Goal: Obtain resource: Download file/media

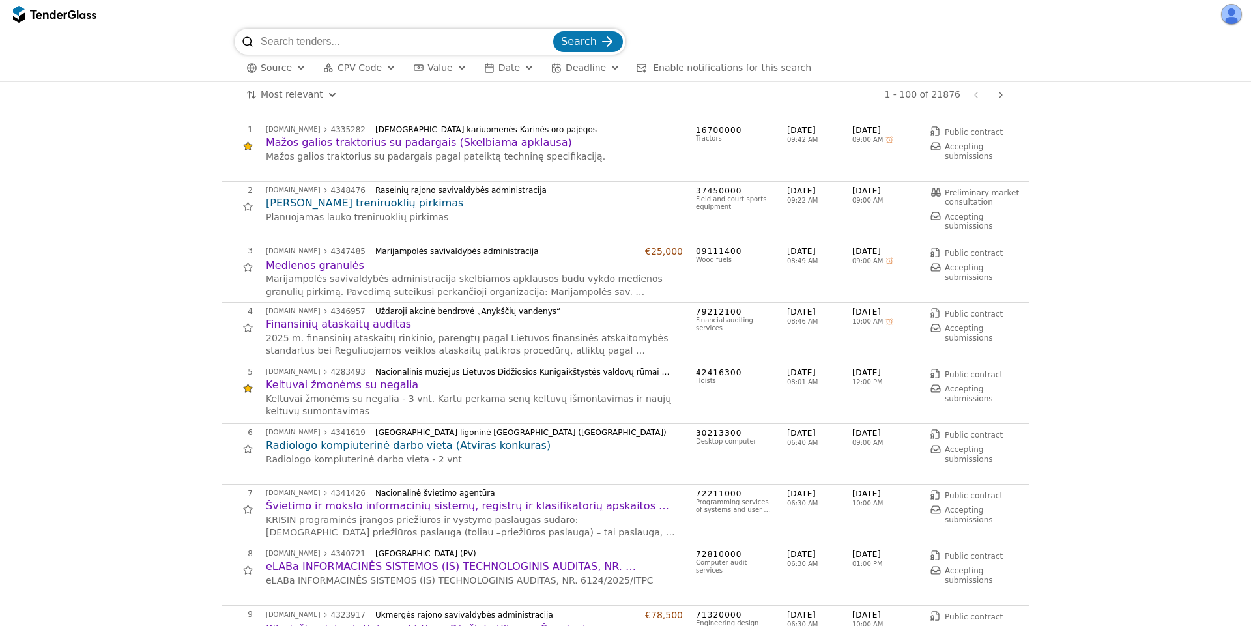
click at [605, 47] on div "submit" at bounding box center [607, 41] width 51 height 51
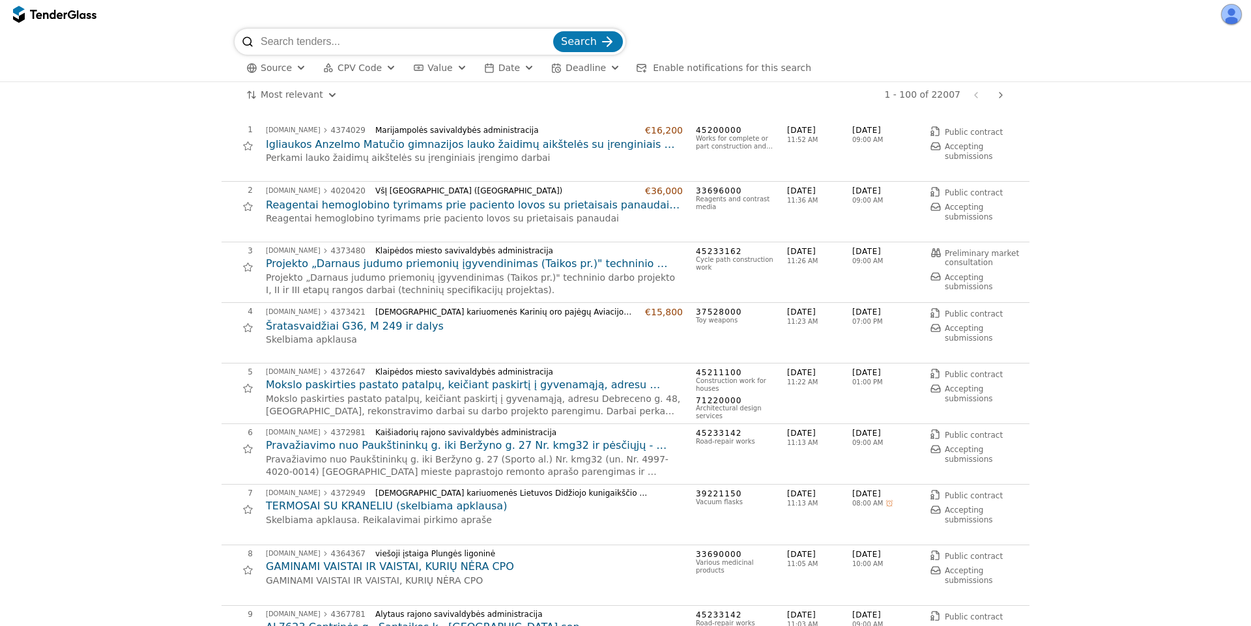
click at [358, 324] on h2 "Šratasvaidžiai G36, M 249 ir dalys" at bounding box center [474, 326] width 417 height 14
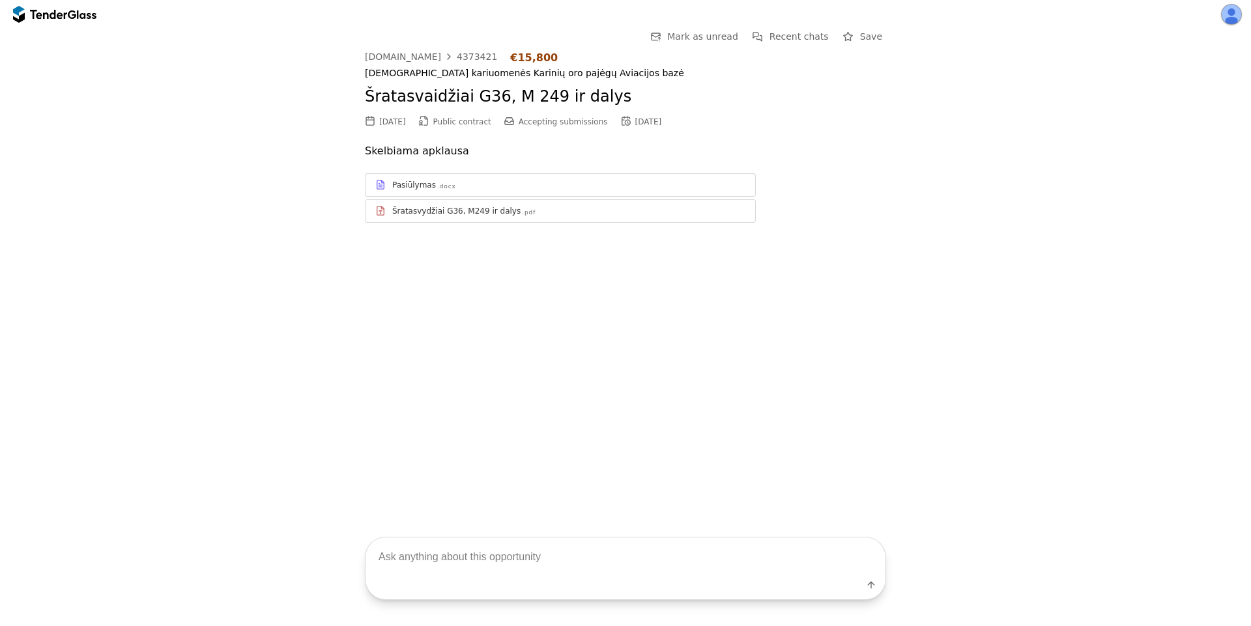
click at [521, 188] on div "Pasiūlymas .docx" at bounding box center [568, 185] width 353 height 10
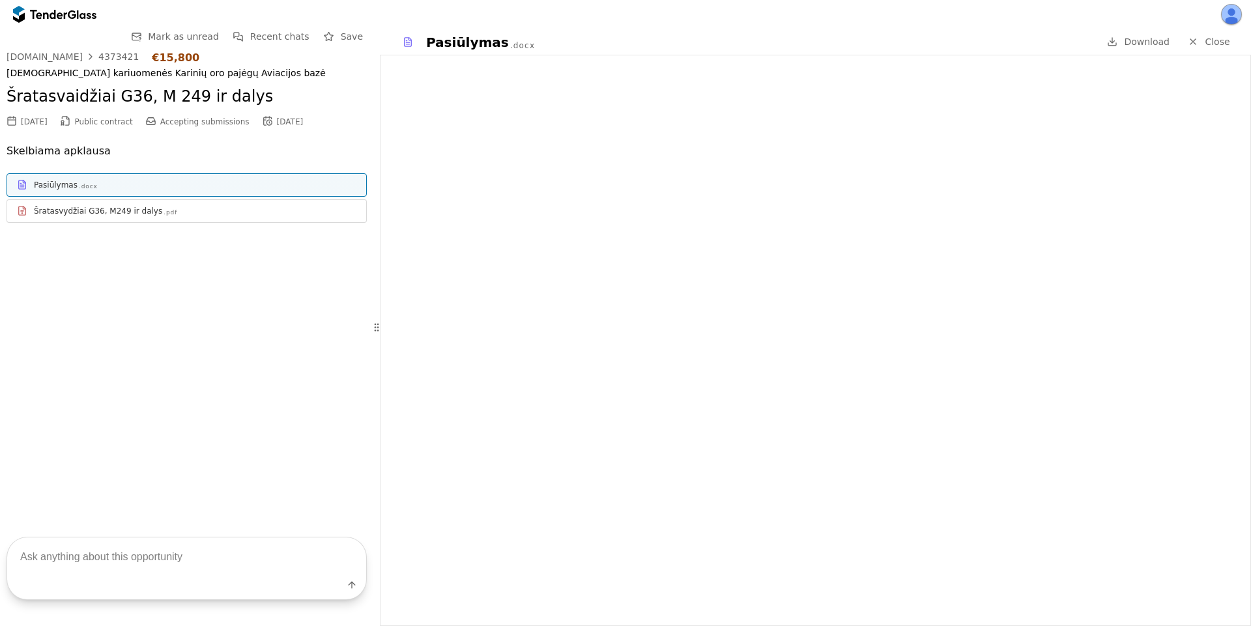
click at [175, 217] on div "Šratasvydžiai G36, M249 ir dalys .pdf" at bounding box center [186, 211] width 359 height 16
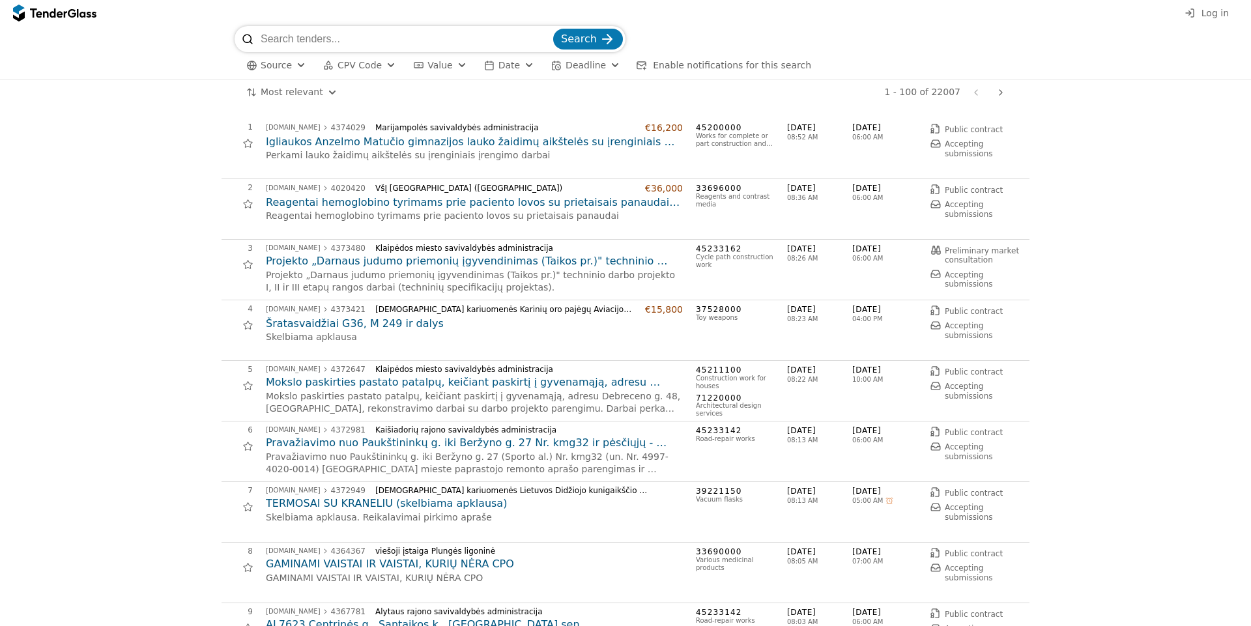
click at [384, 35] on input "search" at bounding box center [406, 39] width 290 height 26
paste input "4335282"
type input "4335282"
click at [553, 29] on button "Search" at bounding box center [588, 39] width 70 height 21
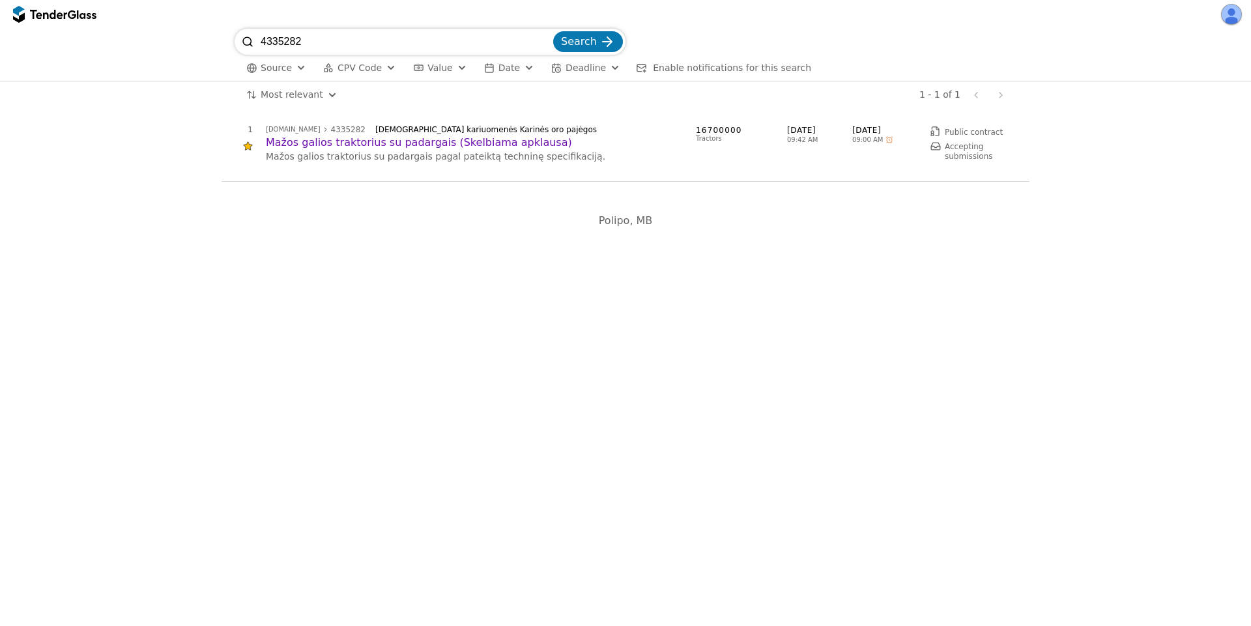
click at [392, 148] on h2 "Mažos galios traktorius su padargais (Skelbiama apklausa)" at bounding box center [474, 143] width 417 height 14
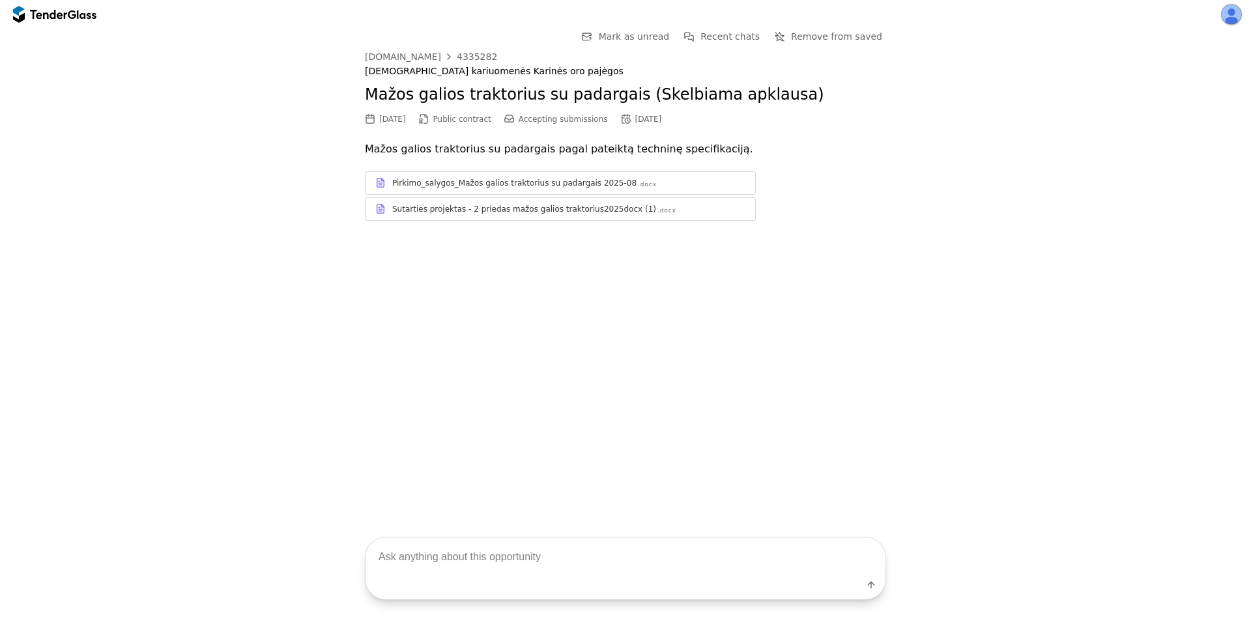
click at [467, 53] on div "4335282" at bounding box center [477, 56] width 40 height 9
click at [605, 193] on link "Pirkimo_salygos_Mažos galios traktorius su padargais 2025-08 .docx" at bounding box center [560, 182] width 391 height 23
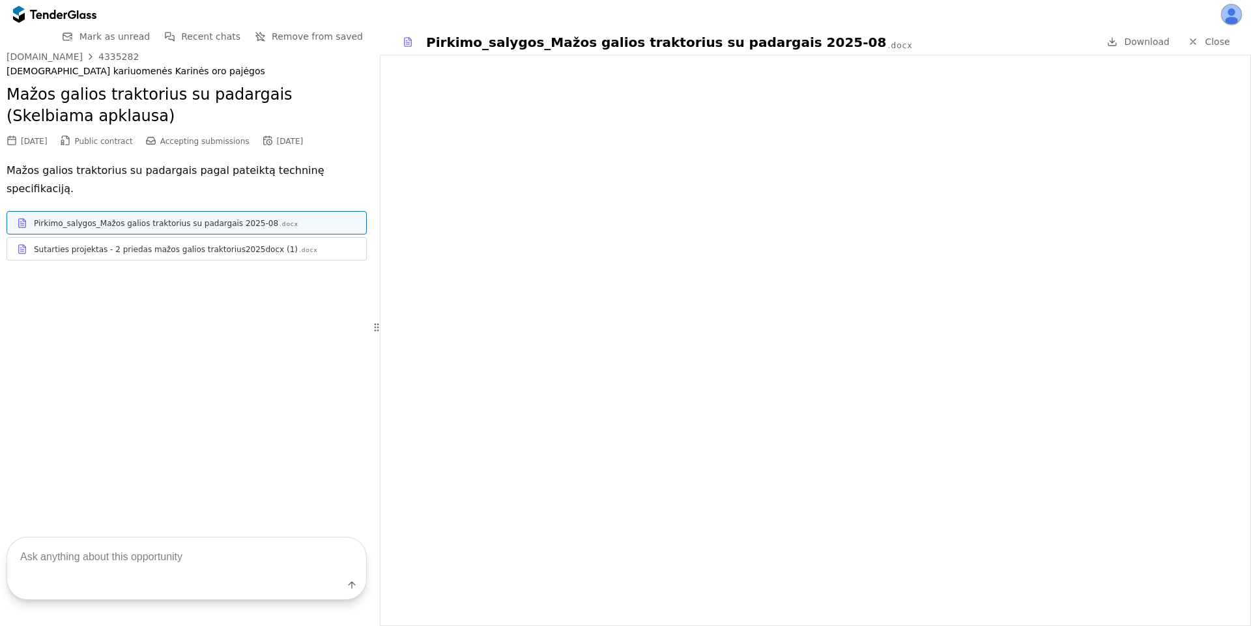
click at [238, 244] on div "Sutarties projektas - 2 priedas mažos galios traktorius2025docx (1)" at bounding box center [166, 249] width 264 height 10
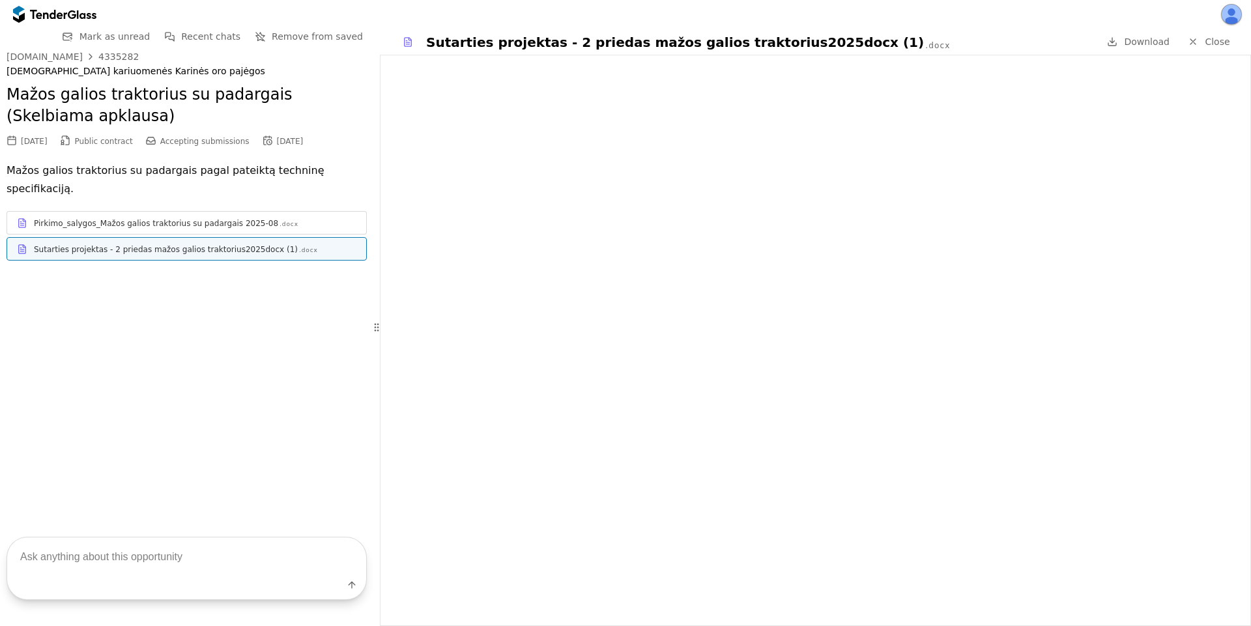
click at [1219, 36] on span "Close" at bounding box center [1217, 41] width 25 height 10
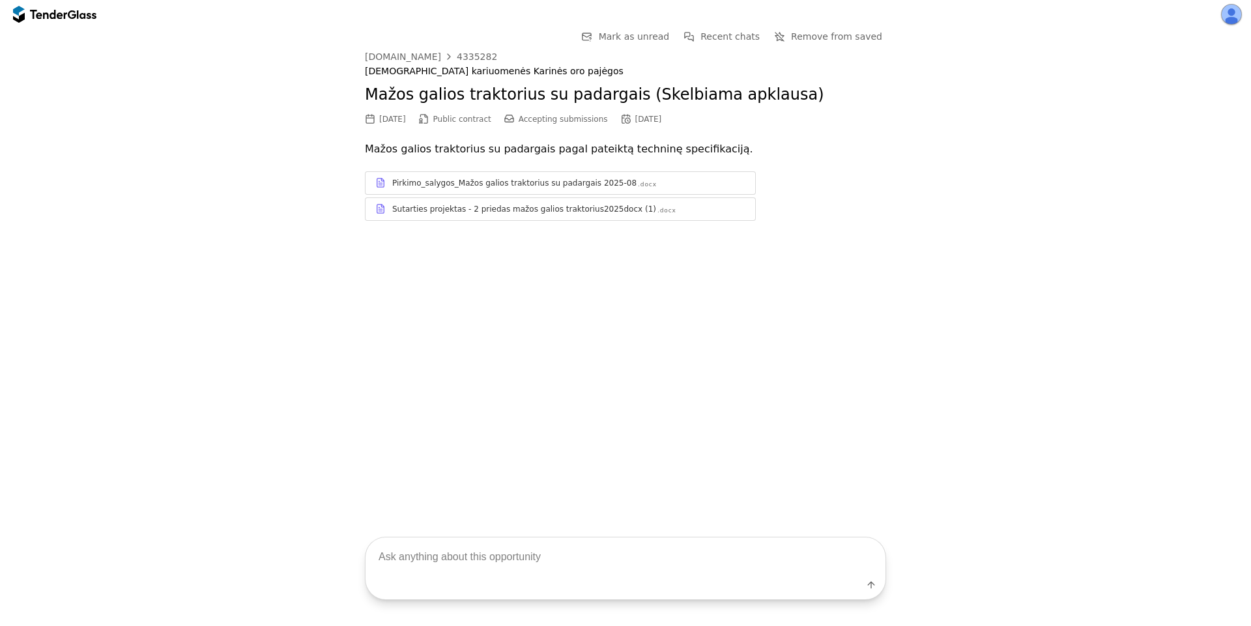
click at [21, 16] on div at bounding box center [19, 15] width 12 height 18
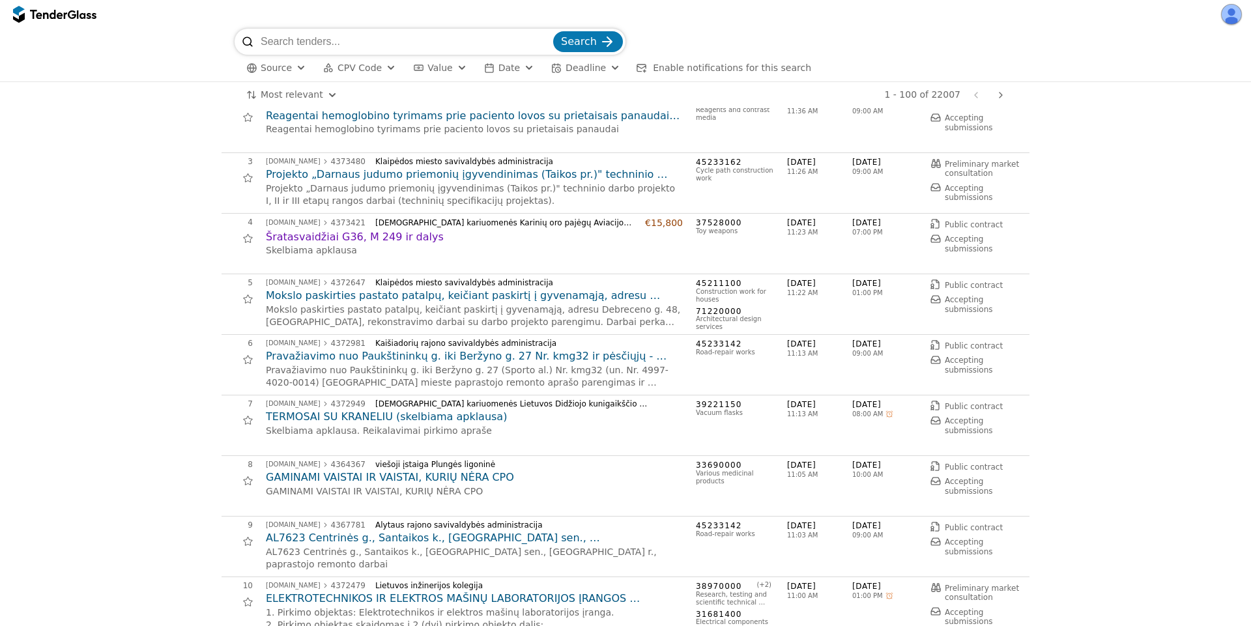
scroll to position [469, 0]
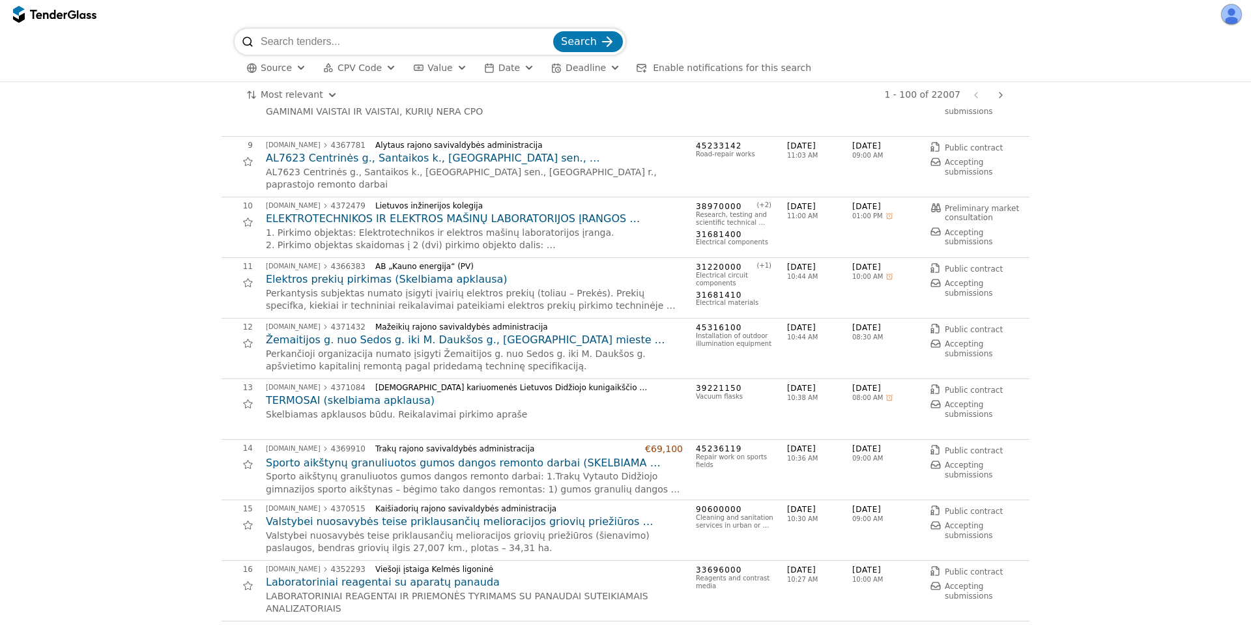
click at [379, 402] on h2 "TERMOSAI (skelbiama apklausa)" at bounding box center [474, 400] width 417 height 14
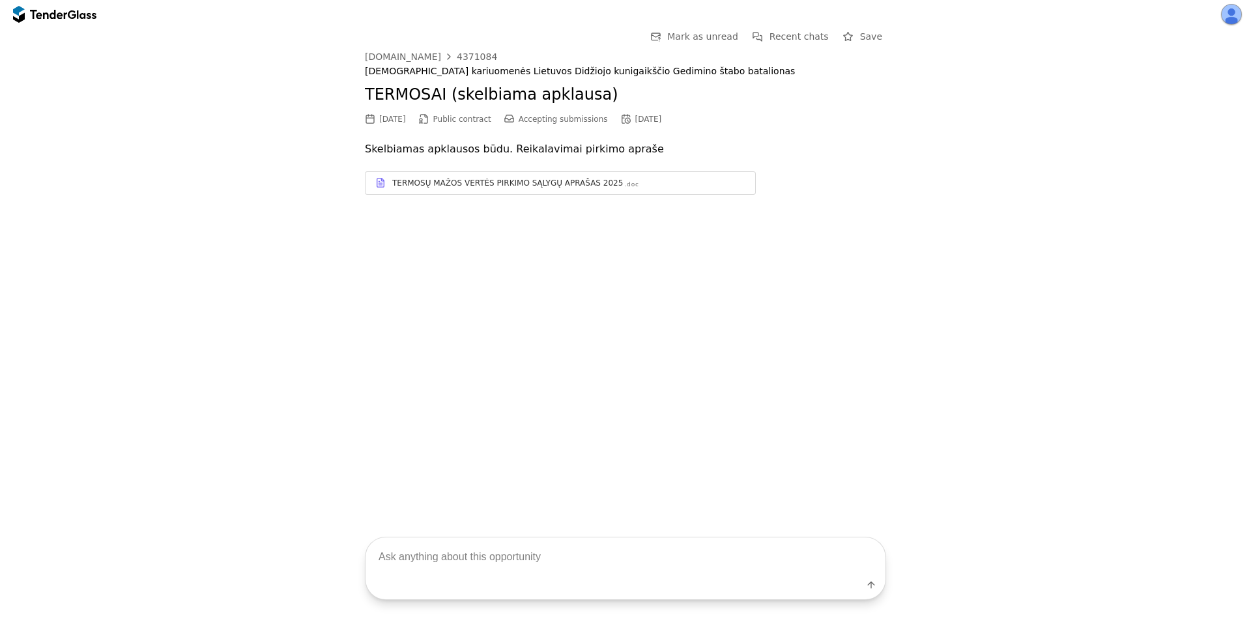
click at [569, 178] on div "TERMOSŲ MAŽOS VERTĖS PIRKIMO SĄLYGŲ APRAŠAS 2025" at bounding box center [507, 183] width 231 height 10
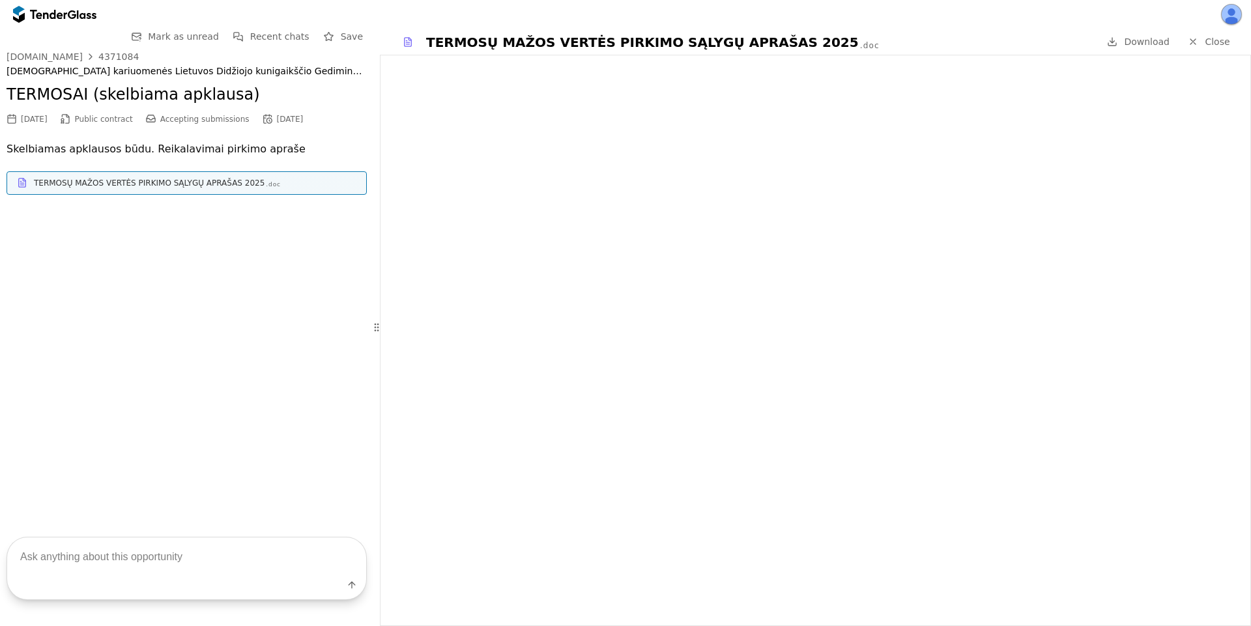
click at [1150, 42] on span "Download" at bounding box center [1147, 41] width 46 height 10
click at [39, 14] on div at bounding box center [48, 14] width 36 height 8
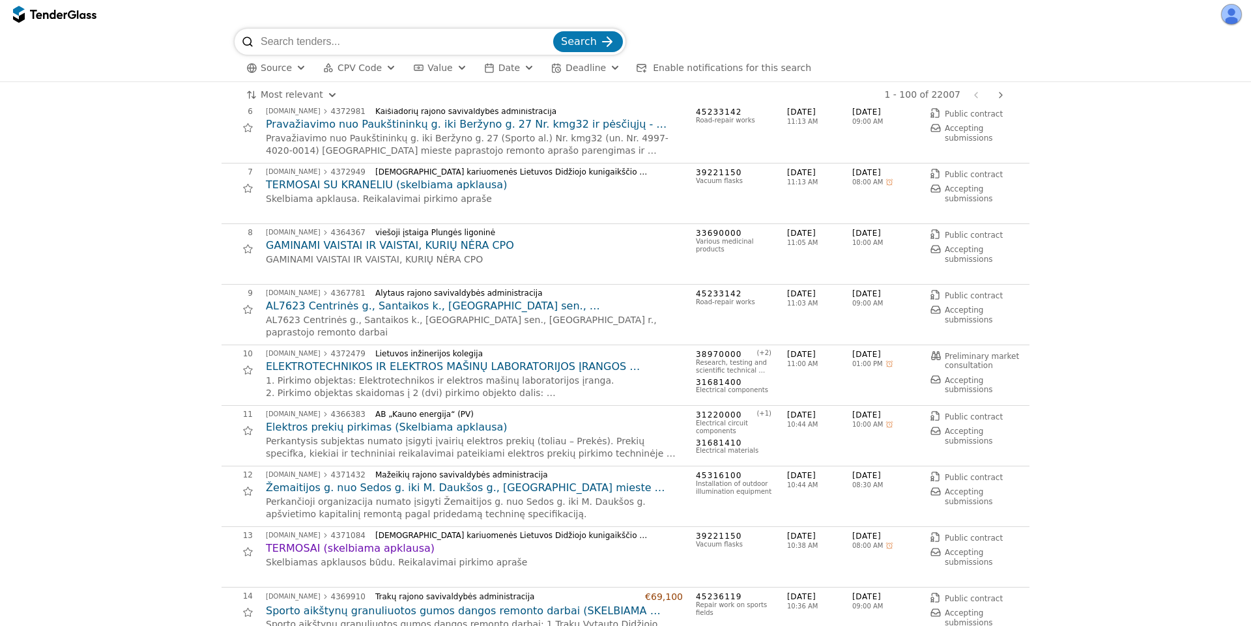
scroll to position [469, 0]
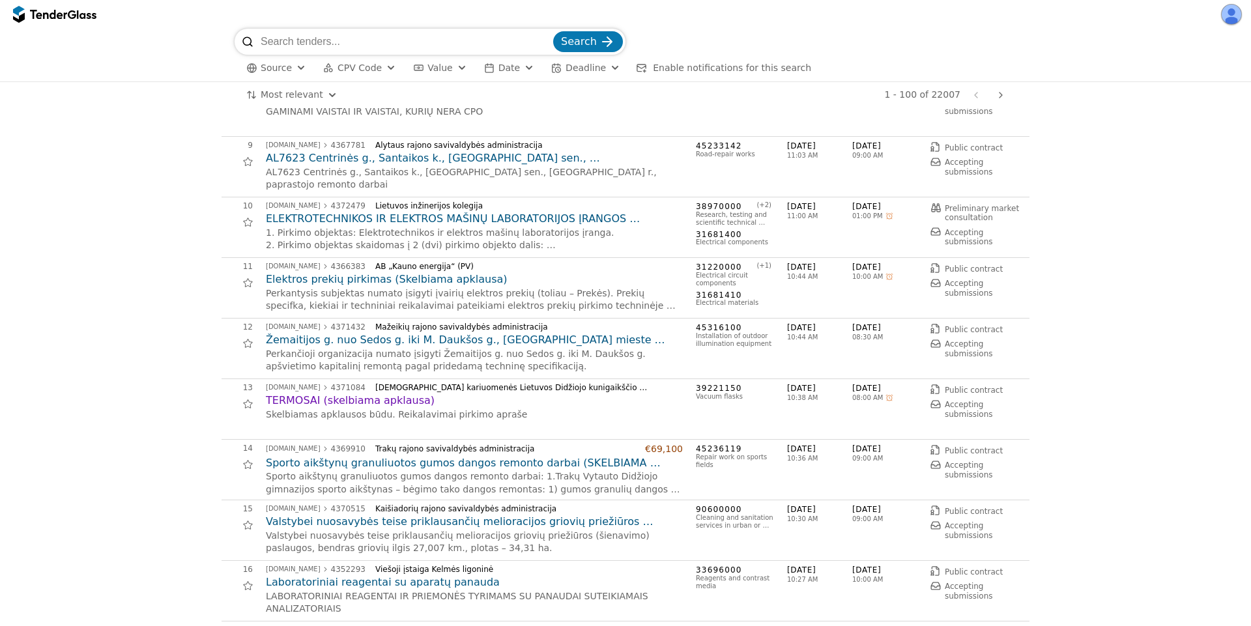
click at [335, 280] on h2 "Elektros prekių pirkimas (Skelbiama apklausa)" at bounding box center [474, 279] width 417 height 14
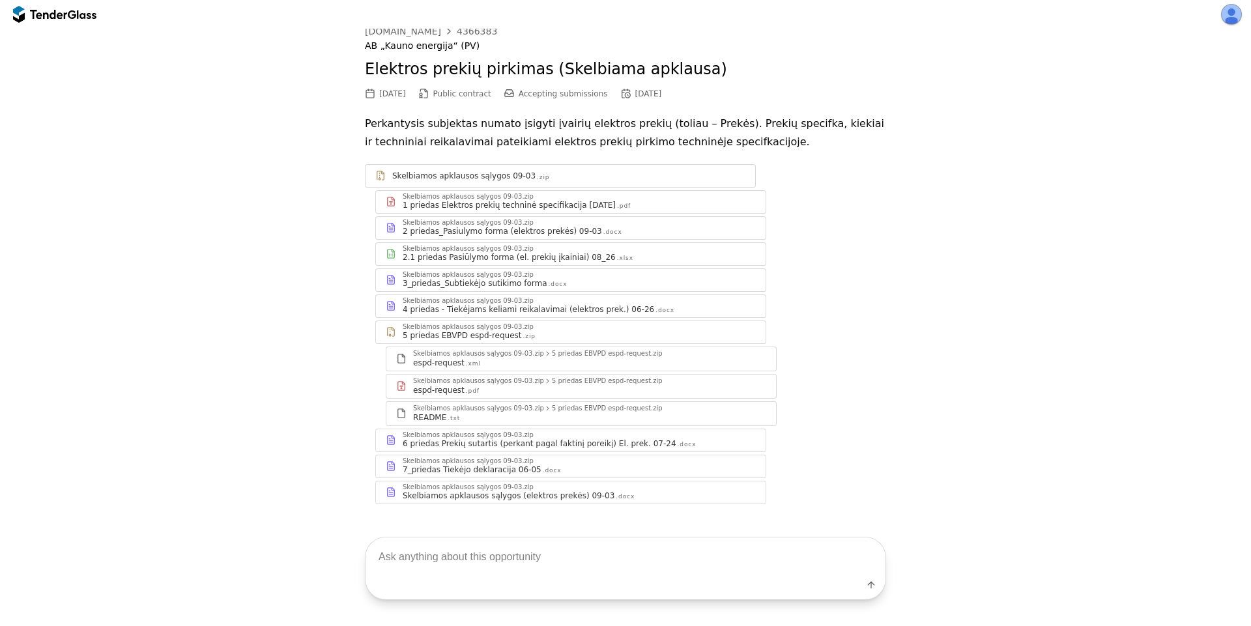
scroll to position [39, 0]
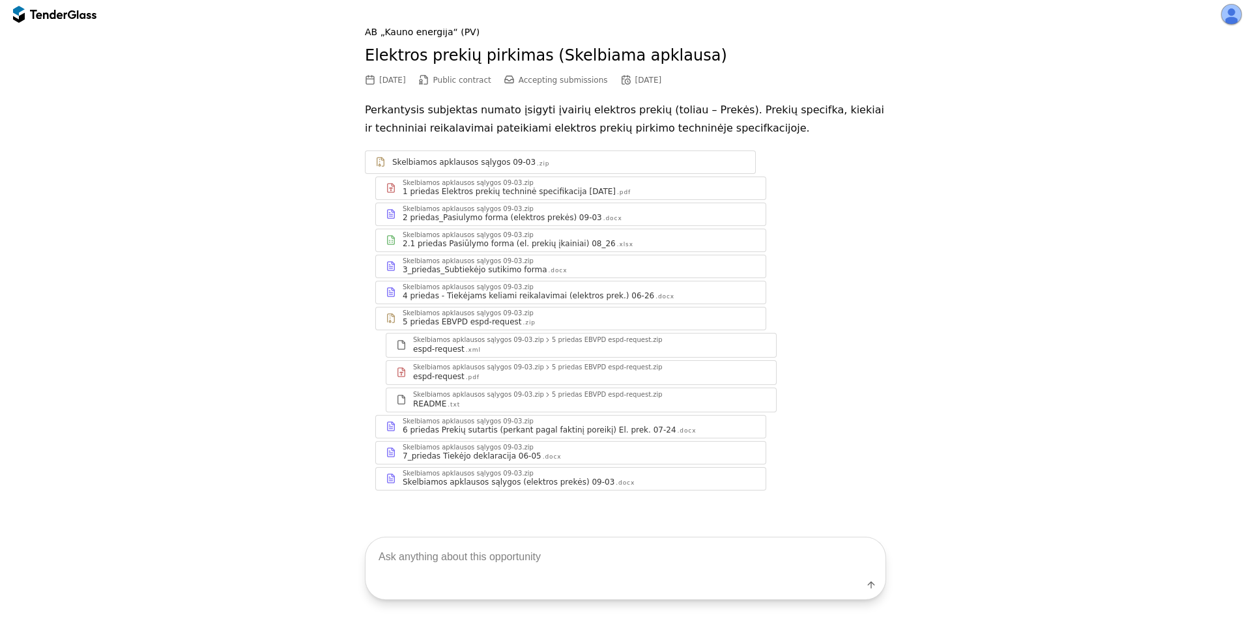
click at [590, 433] on div "6 priedas Prekių sutartis (perkant pagal faktinį poreikį) El. prek. 07-24" at bounding box center [540, 430] width 274 height 10
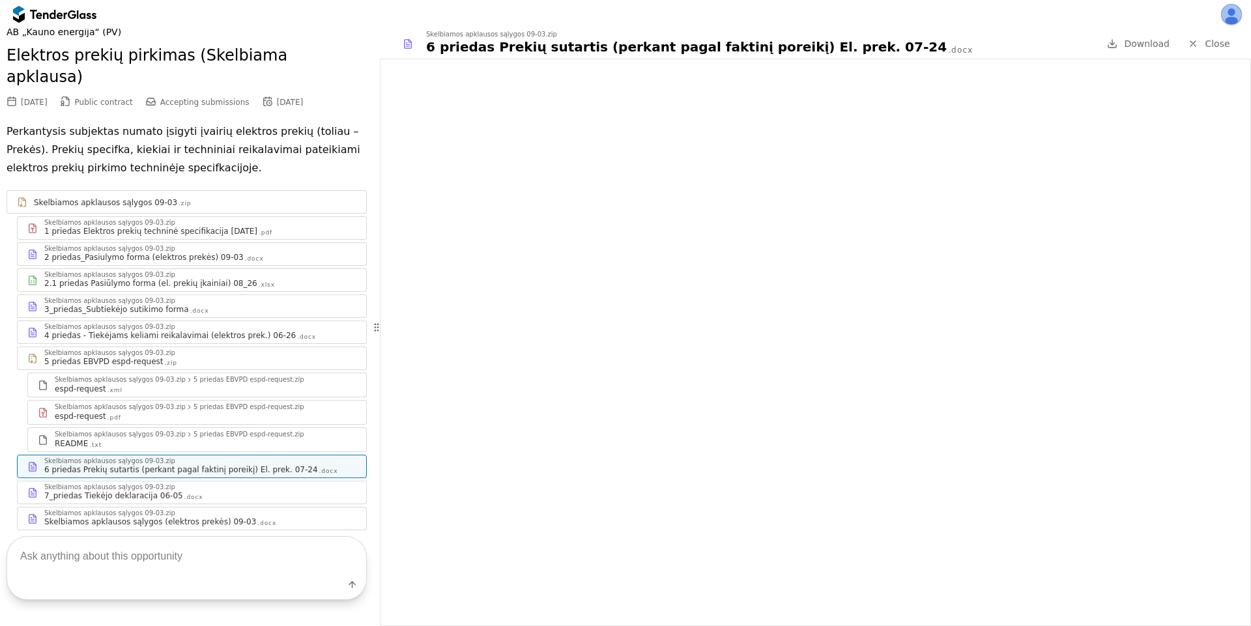
click at [184, 493] on div ".docx" at bounding box center [193, 497] width 19 height 8
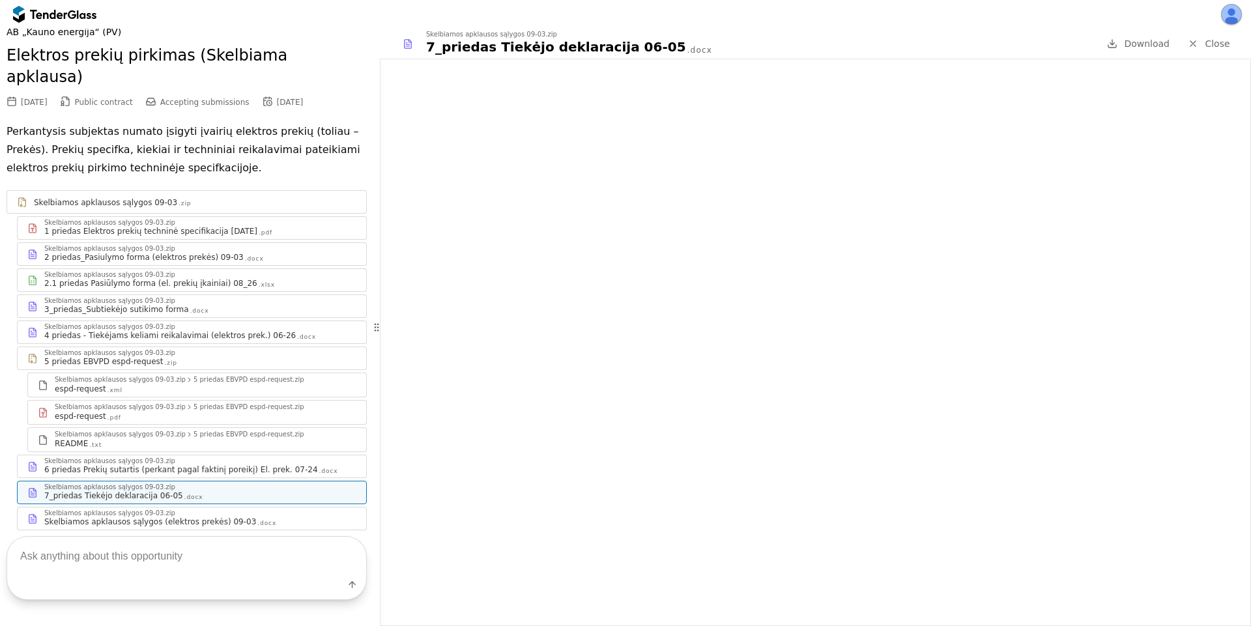
click at [186, 252] on div "2 priedas_Pasiulymo forma (elektros prekės) 09-03" at bounding box center [143, 257] width 199 height 10
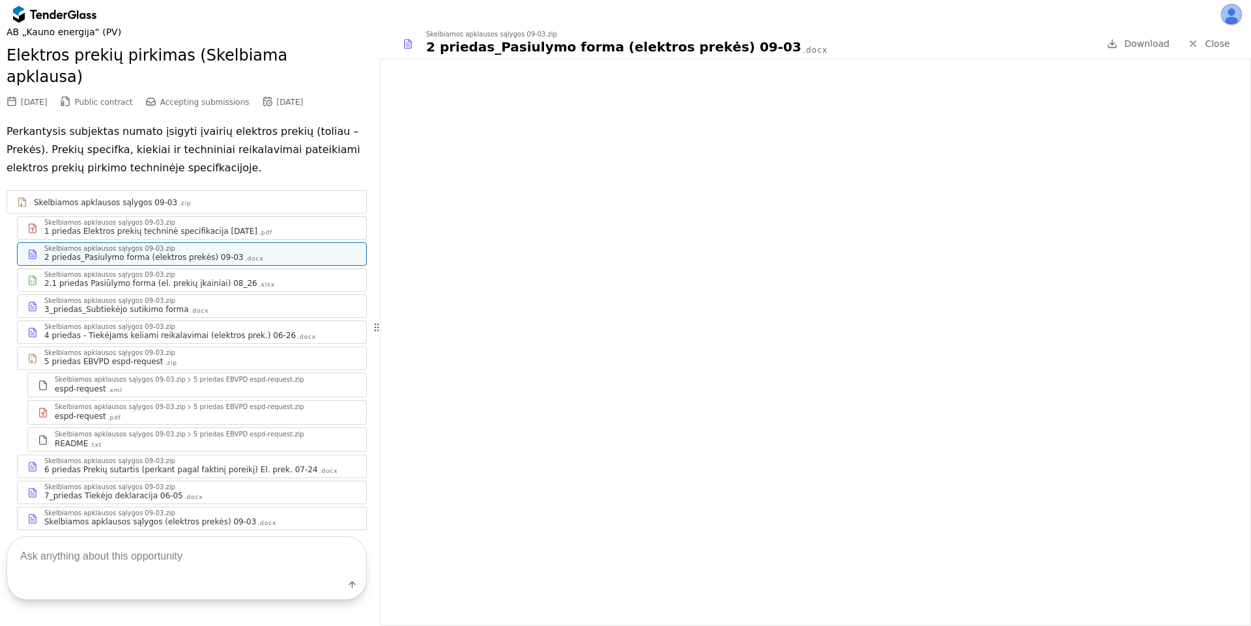
click at [163, 226] on div "1 priedas Elektros prekių techninė specifikacija 2025-08-25" at bounding box center [150, 231] width 213 height 10
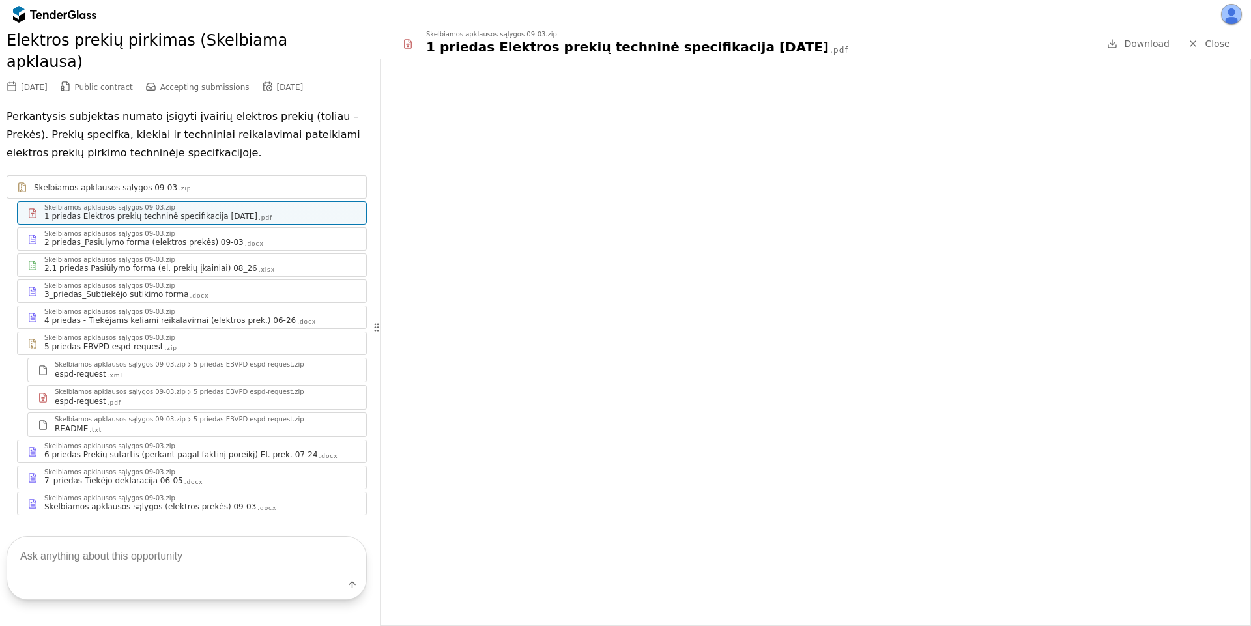
scroll to position [57, 0]
click at [149, 312] on div "4 priedas - Tiekėjams keliami reikalavimai (elektros prek.) 06-26" at bounding box center [169, 317] width 251 height 10
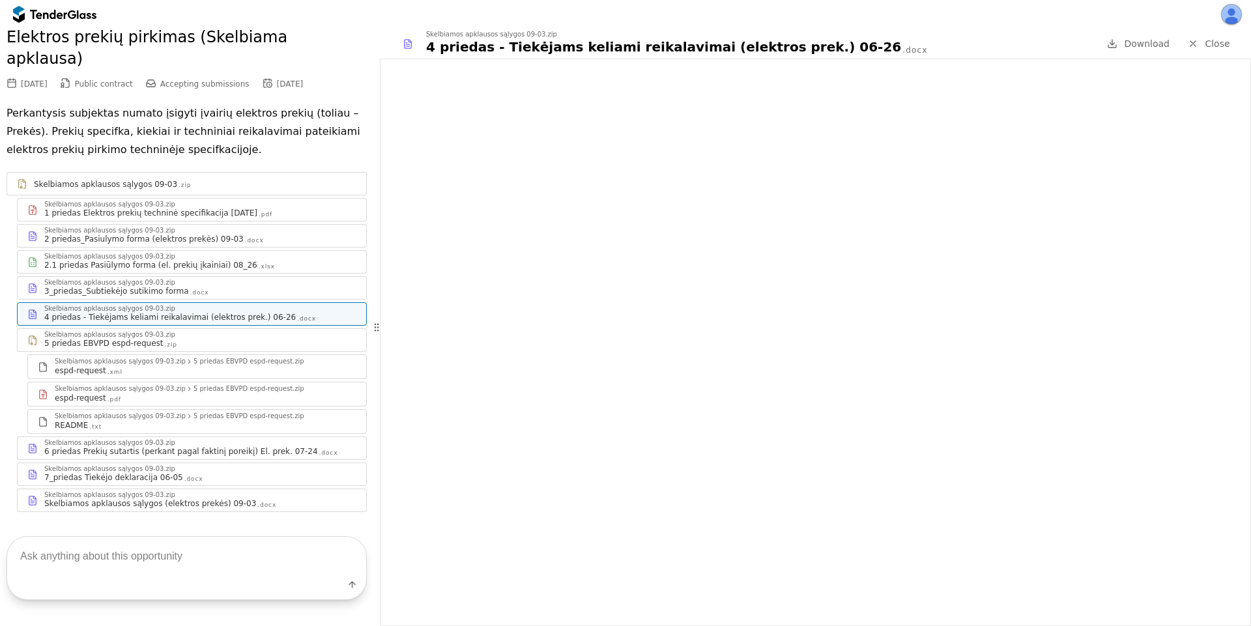
click at [125, 498] on div "Skelbiamos apklausos sąlygos (elektros prekės) 09-03" at bounding box center [150, 503] width 212 height 10
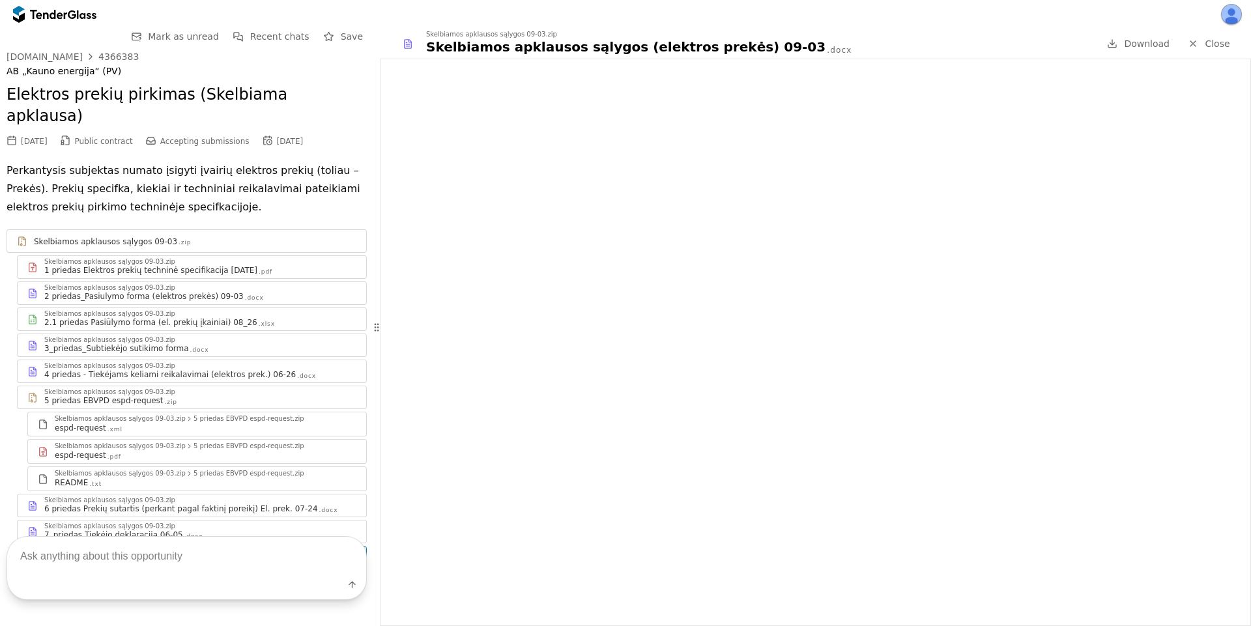
click at [180, 363] on div "Skelbiamos apklausos sąlygos 09-03.zip" at bounding box center [200, 366] width 312 height 7
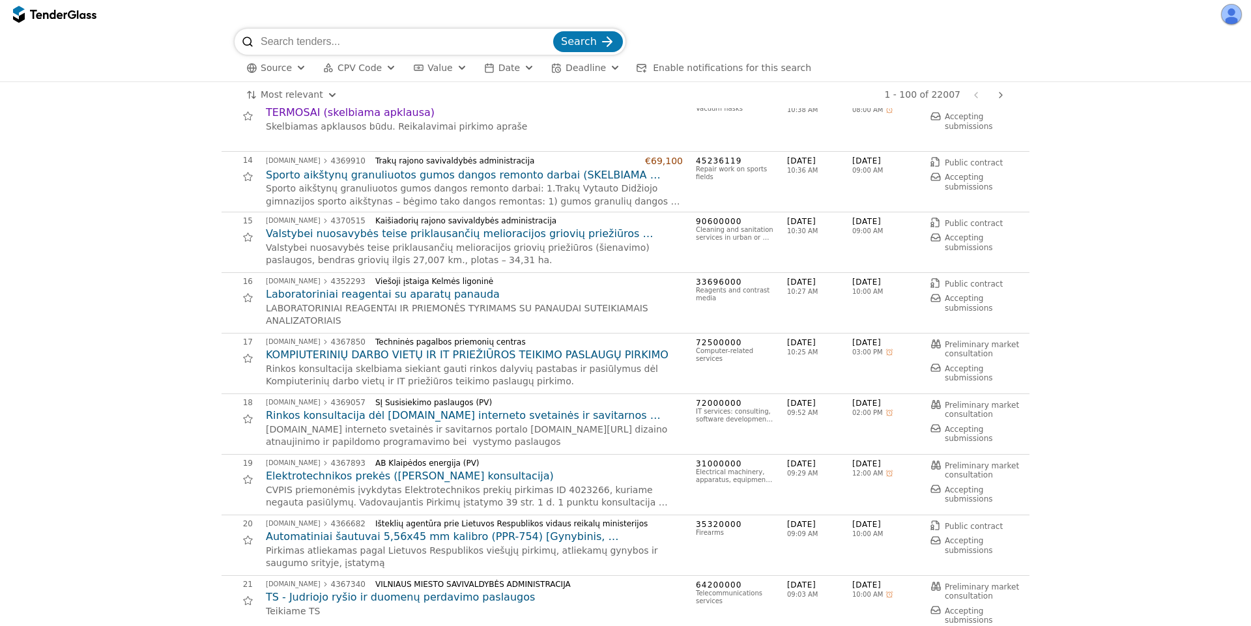
scroll to position [821, 0]
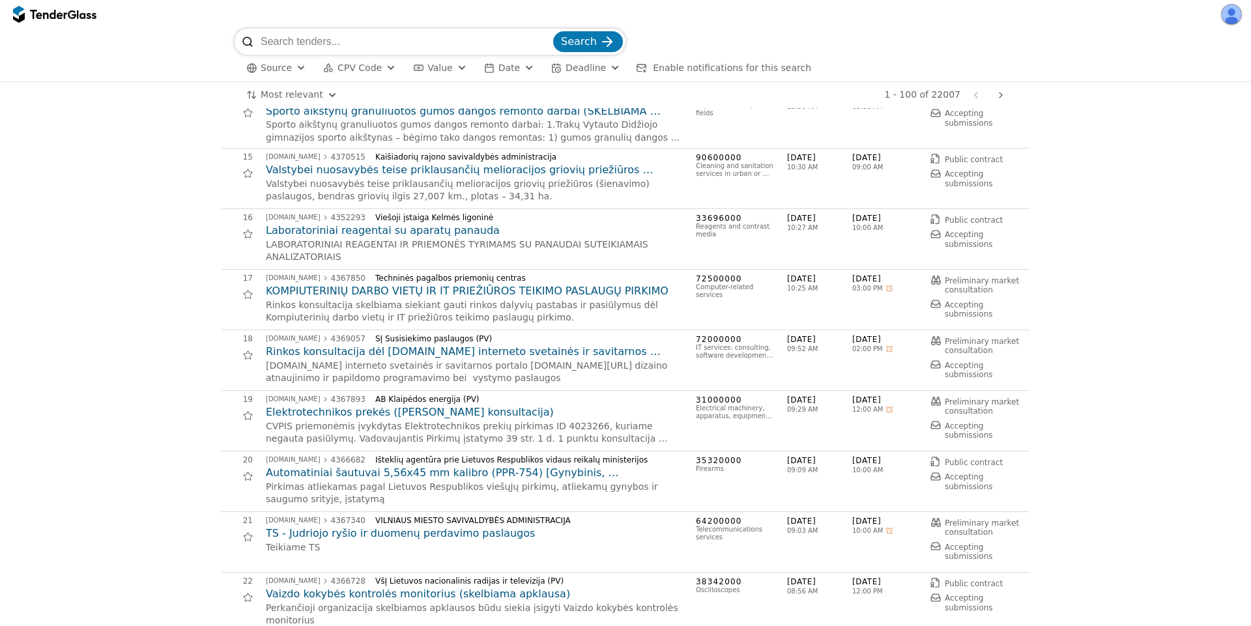
click at [322, 411] on h2 "Elektrotechnikos prekės ([PERSON_NAME] konsultacija)" at bounding box center [474, 412] width 417 height 14
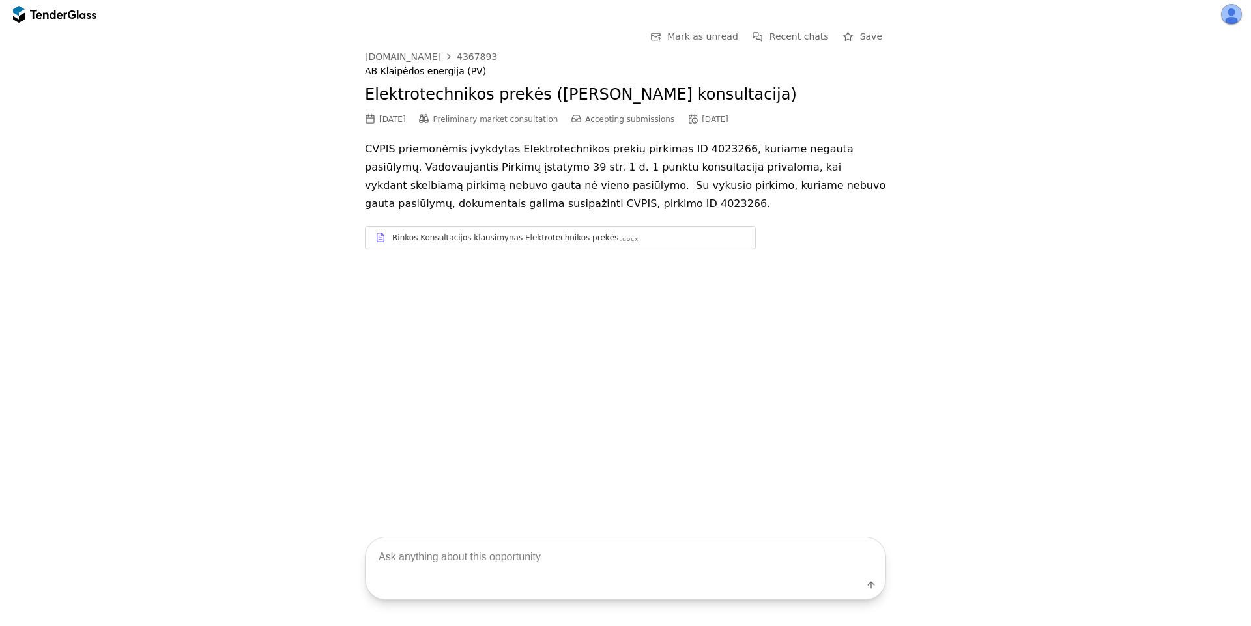
click at [653, 244] on div "Rinkos Konsultacijos klausimynas Elektrotechnikos prekės .docx" at bounding box center [560, 237] width 390 height 16
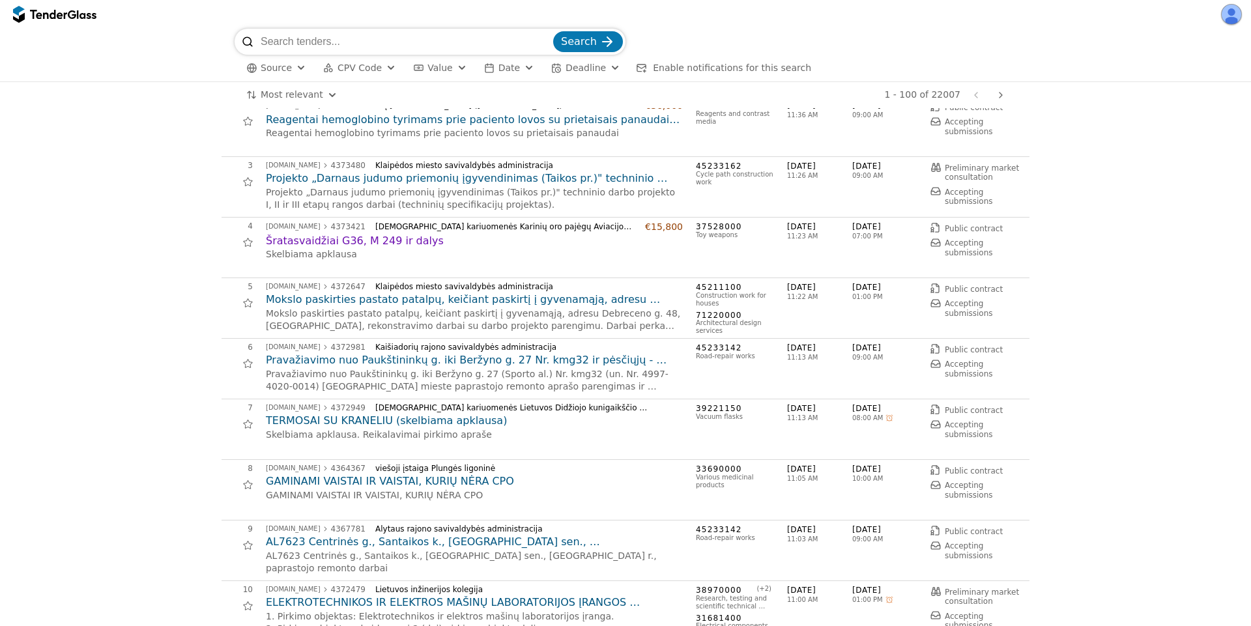
scroll to position [117, 0]
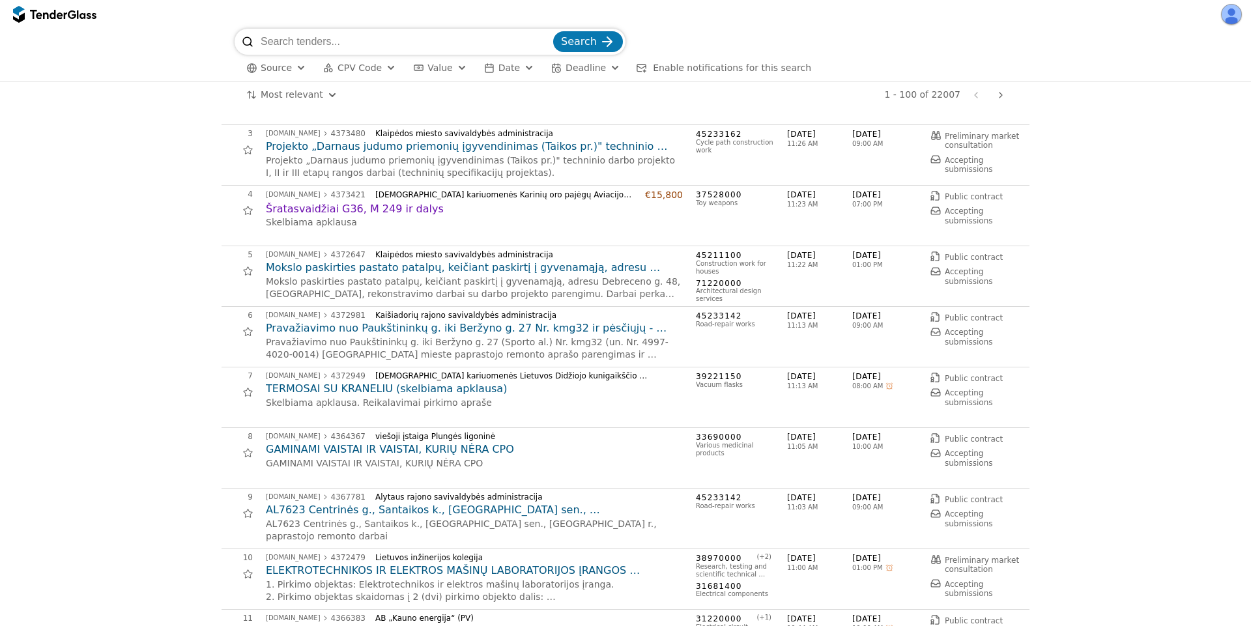
click at [461, 446] on h2 "GAMINAMI VAISTAI IR VAISTAI, KURIŲ NĖRA CPO" at bounding box center [474, 449] width 417 height 14
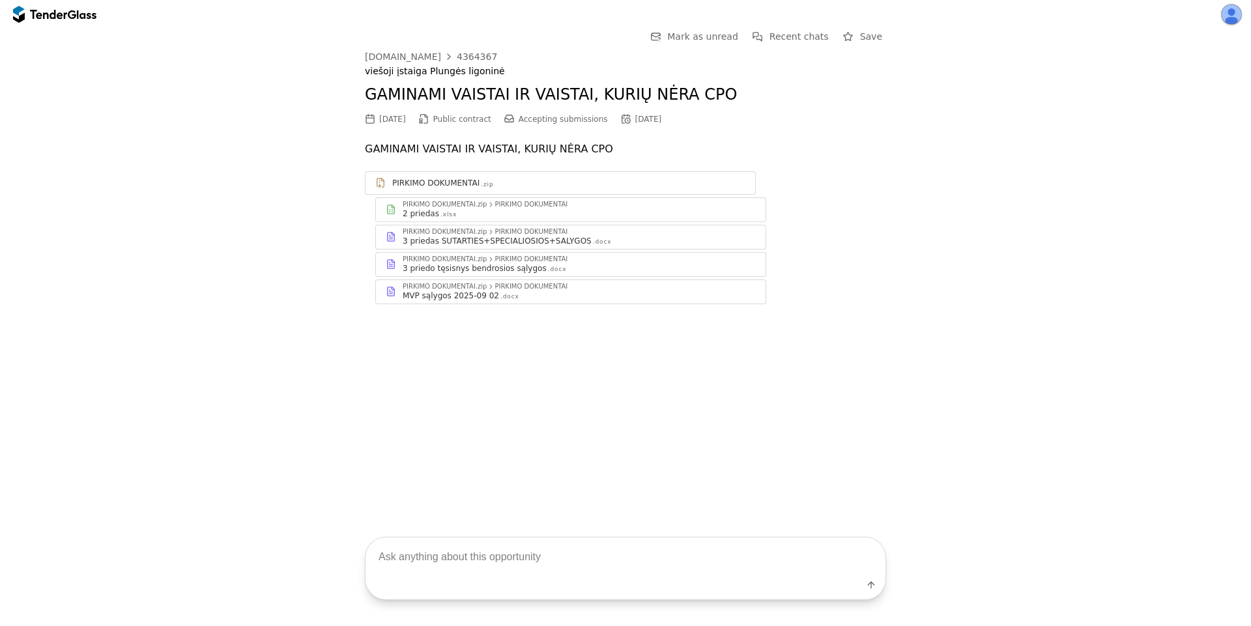
click at [559, 216] on div "2 priedas .xlsx" at bounding box center [579, 213] width 353 height 10
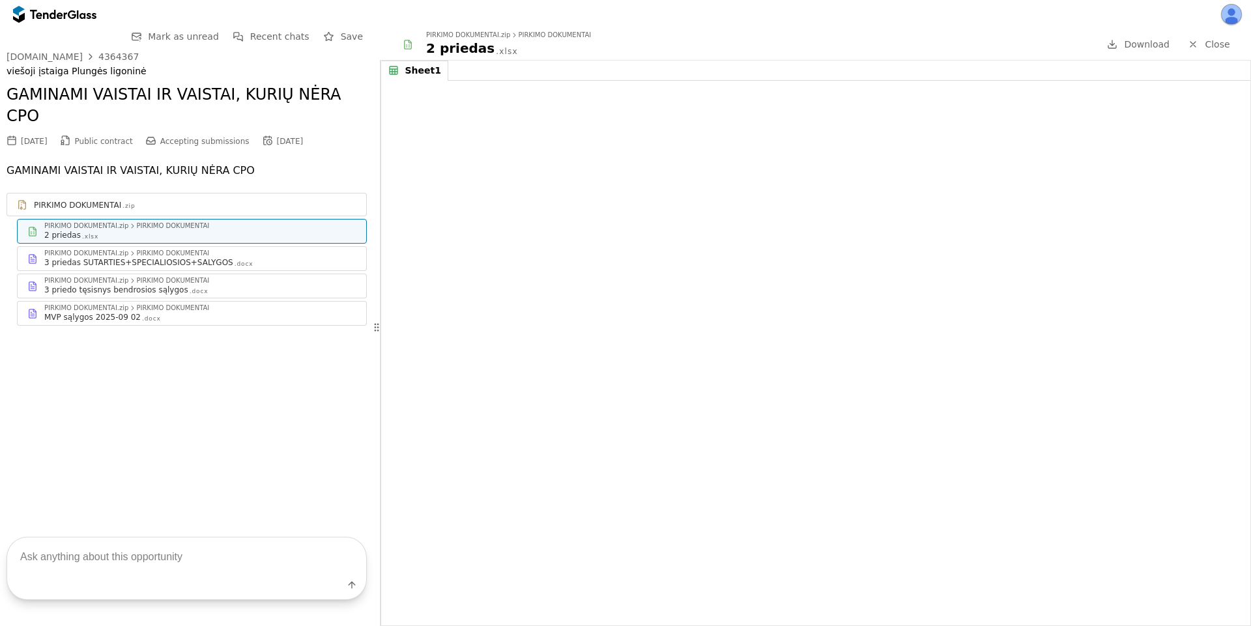
click at [119, 285] on div "3 priedo tęsisnys bendrosios sąlygos" at bounding box center [116, 290] width 144 height 10
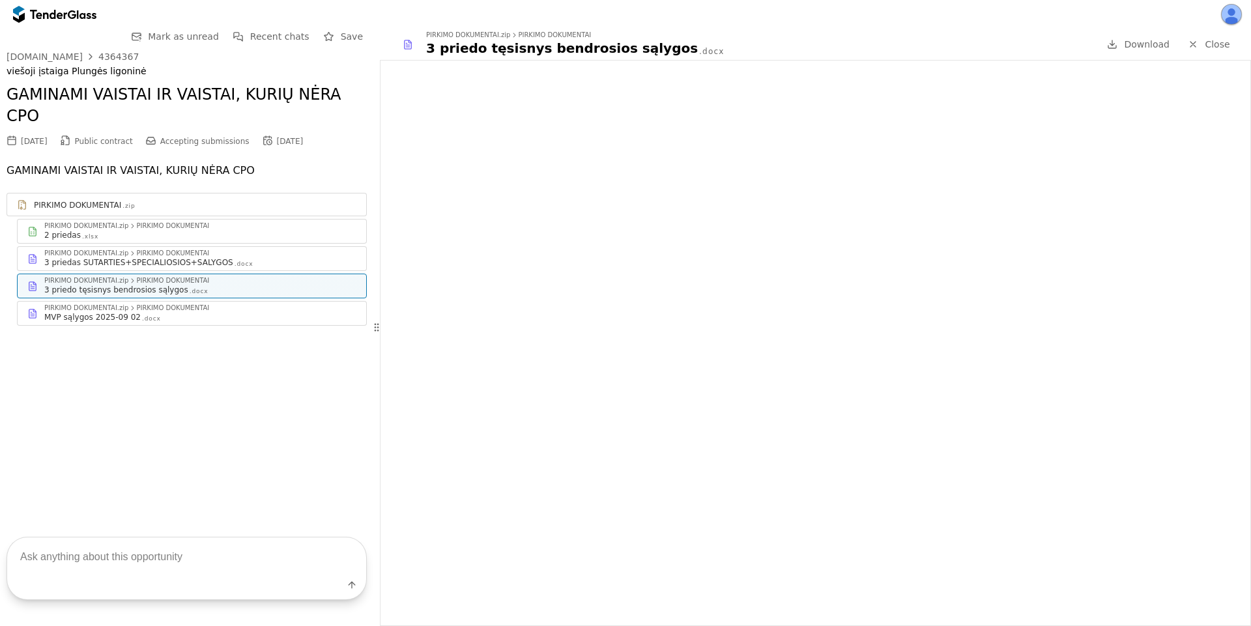
click at [128, 312] on div "MVP sąlygos 2025-09 02" at bounding box center [92, 317] width 96 height 10
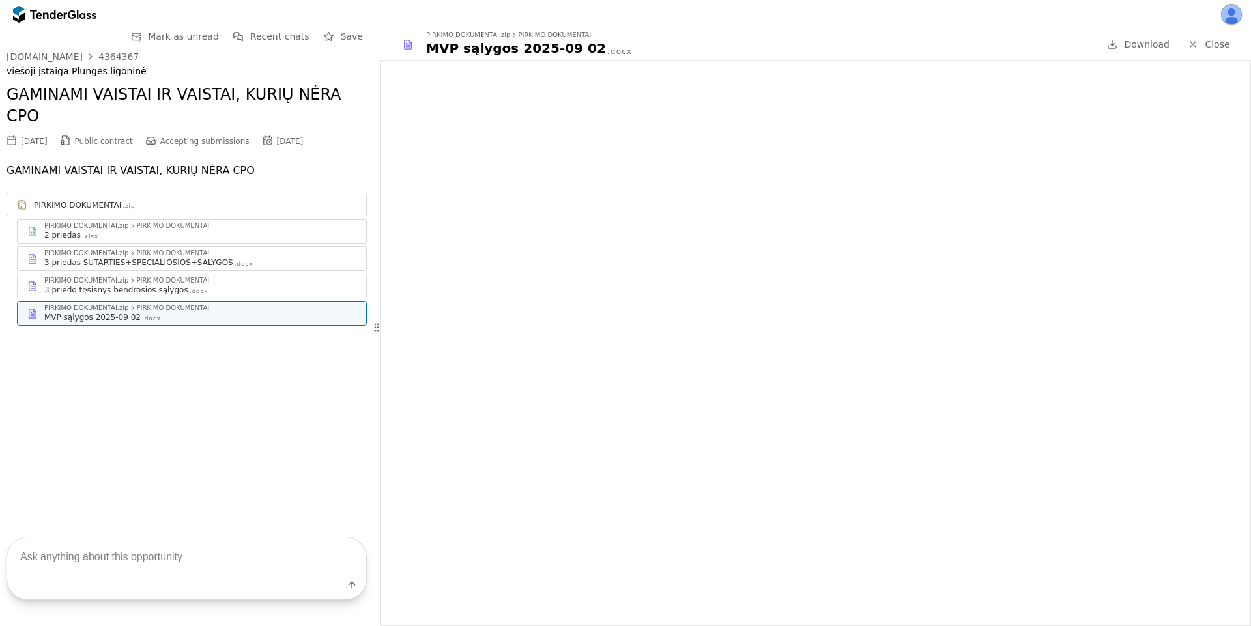
click at [1208, 44] on span "Close" at bounding box center [1217, 44] width 25 height 10
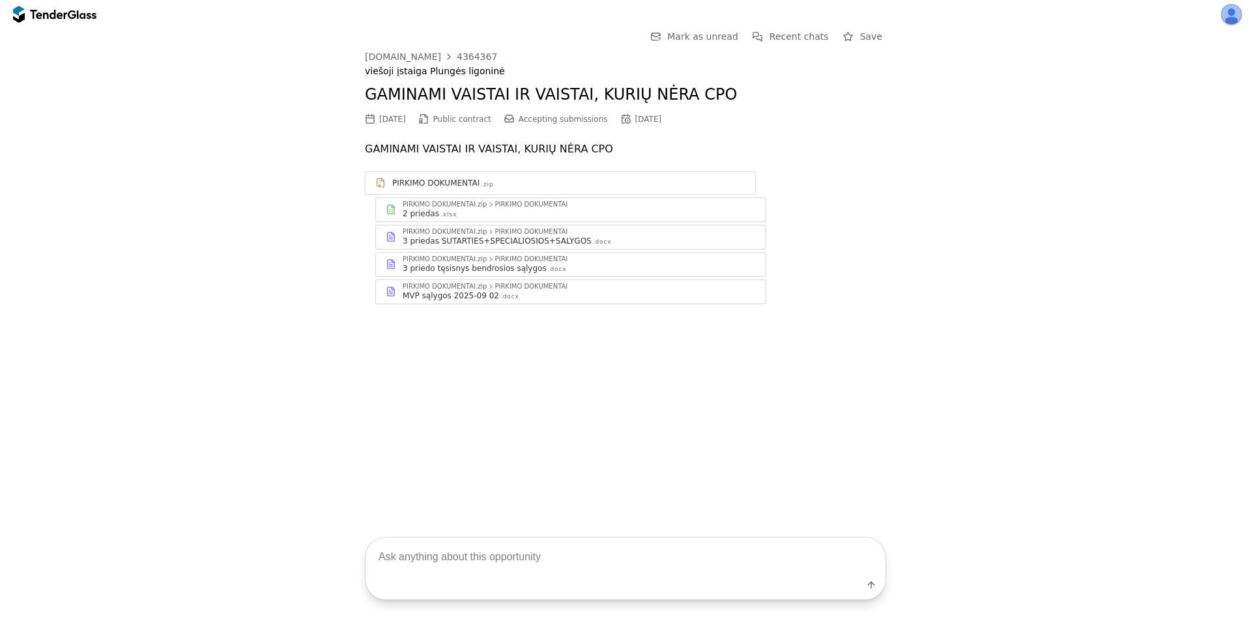
click at [548, 270] on div ".docx" at bounding box center [557, 269] width 19 height 8
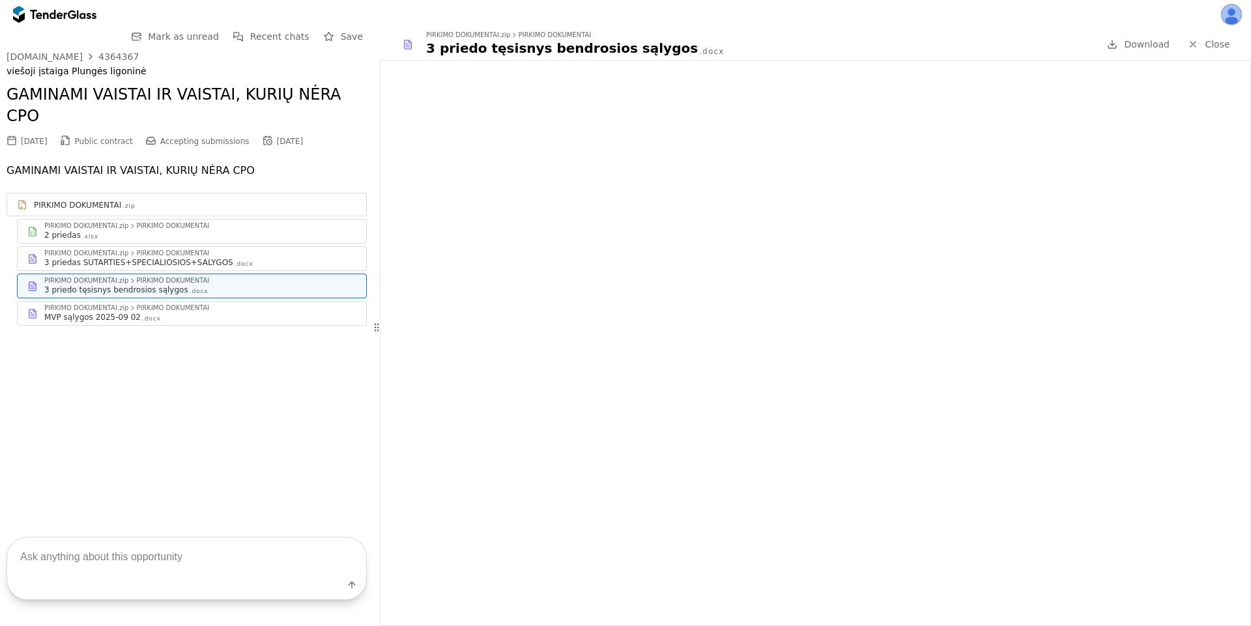
click at [185, 230] on div "2 priedas .xlsx" at bounding box center [200, 235] width 312 height 10
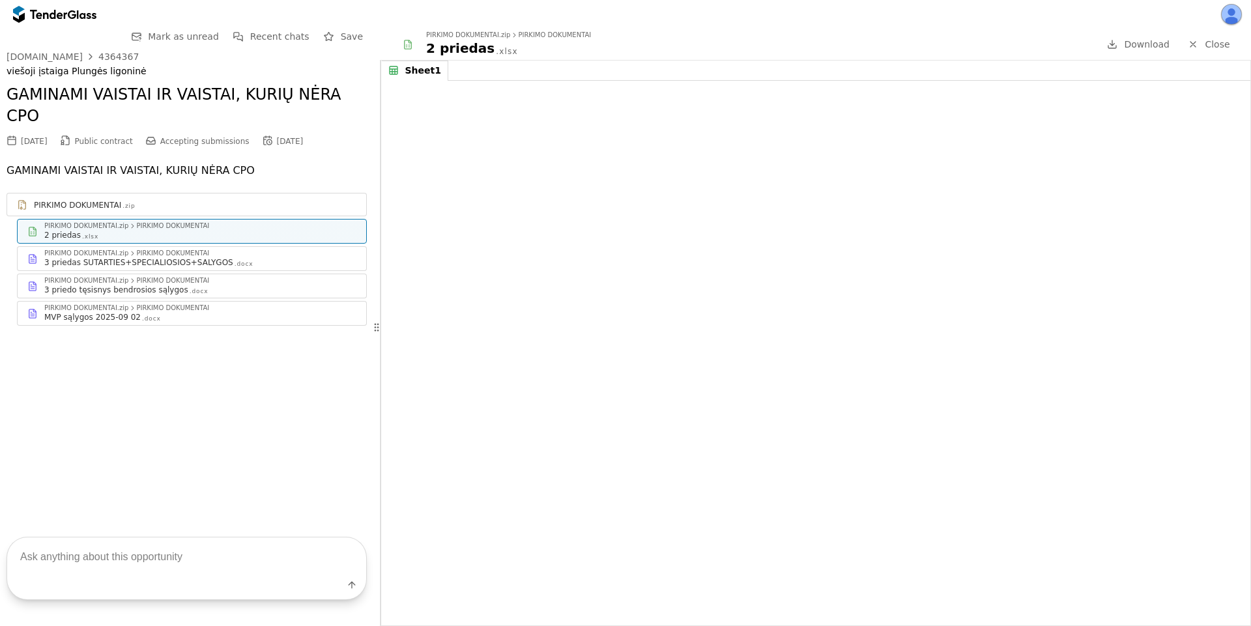
click at [197, 312] on div "MVP sąlygos 2025-09 02 .docx" at bounding box center [200, 317] width 312 height 10
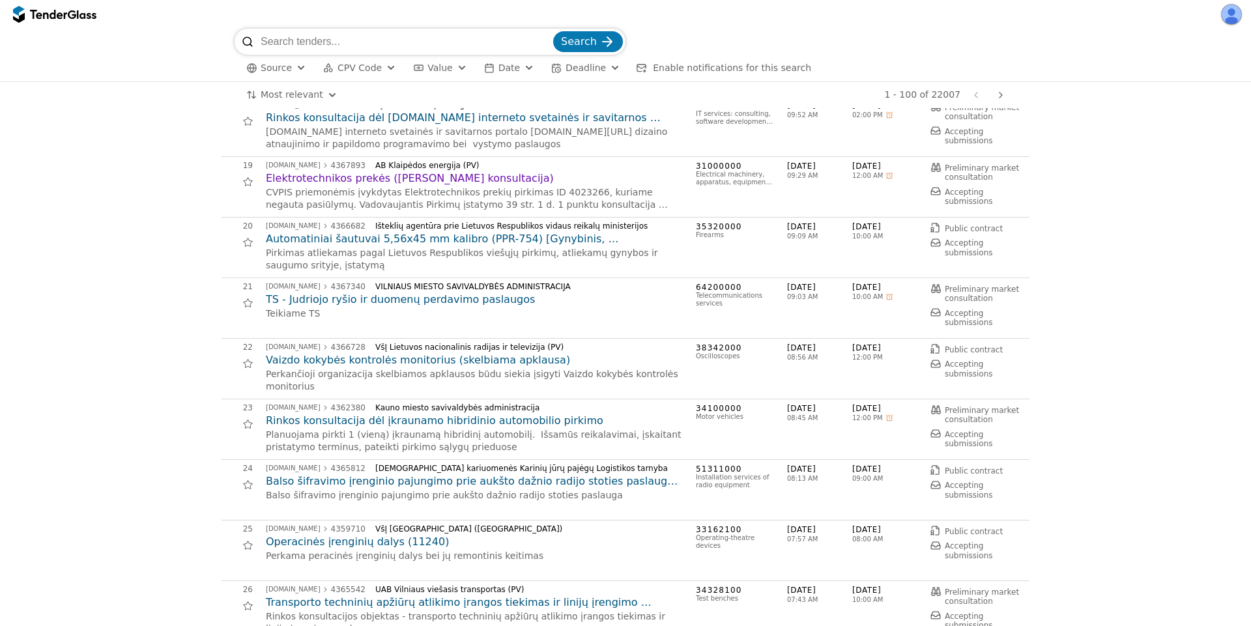
scroll to position [1055, 0]
click at [442, 239] on h2 "Automatiniai šautuvai 5,56x45 mm kalibro (PPR-754) [Gynybinis, supaprastintas a…" at bounding box center [474, 238] width 417 height 14
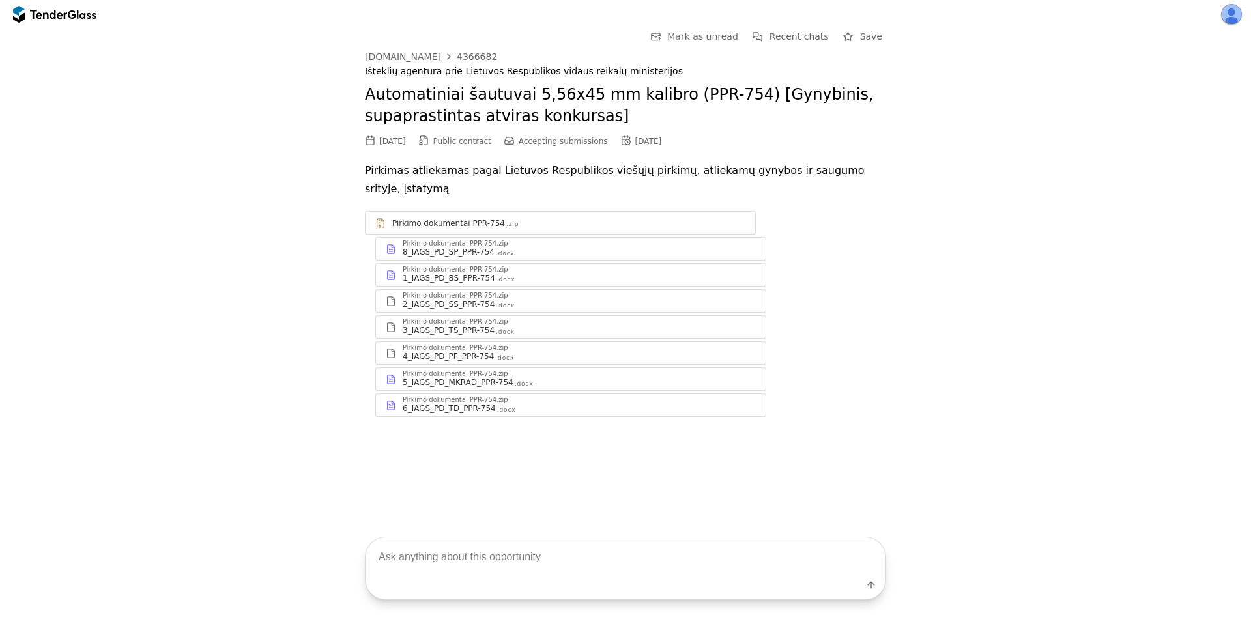
click at [513, 299] on div "2_IAGS_PD_SS_PPR-754 .docx" at bounding box center [579, 304] width 353 height 10
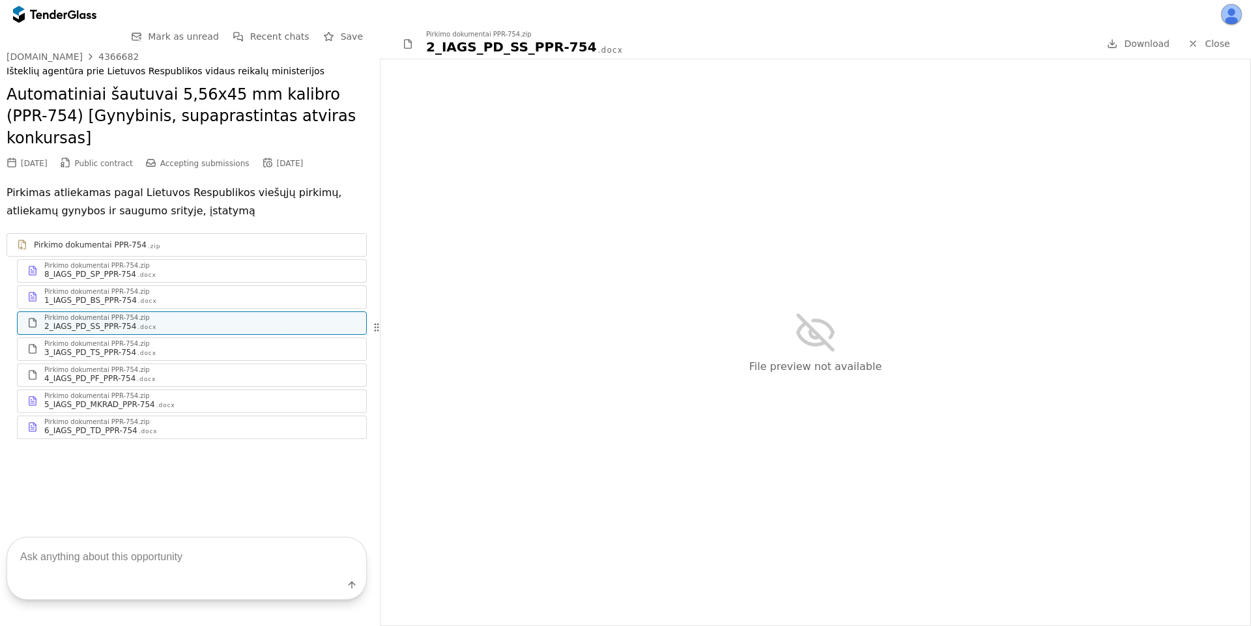
click at [279, 347] on div "3_IAGS_PD_TS_PPR-754 .docx" at bounding box center [200, 352] width 312 height 10
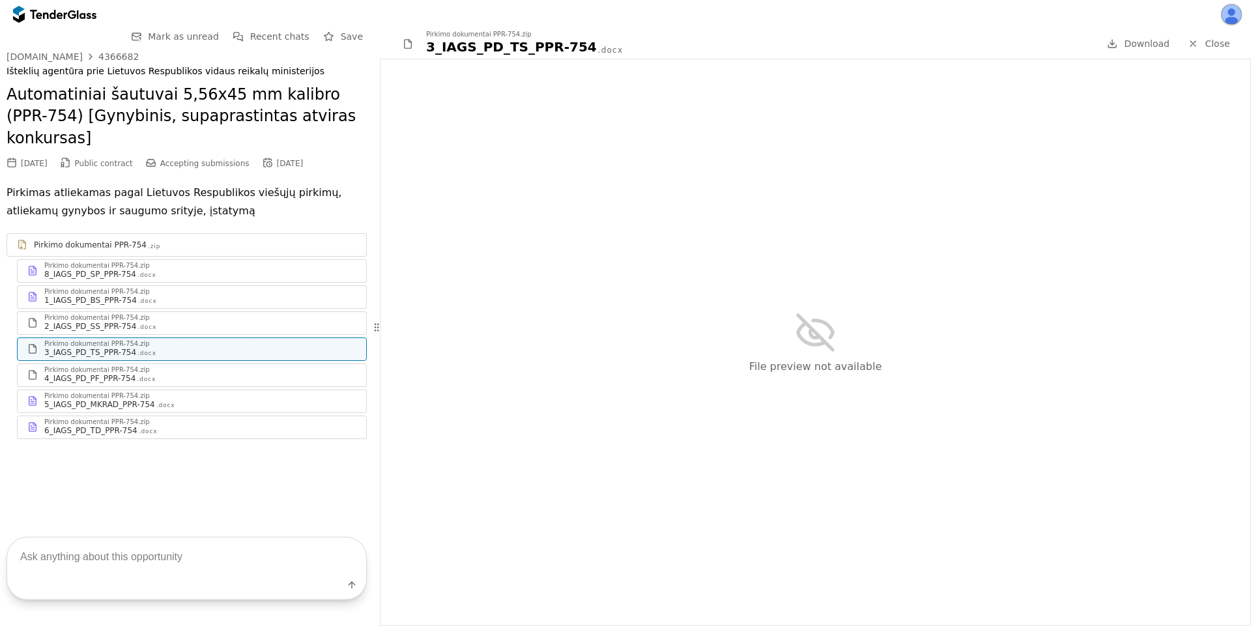
click at [278, 367] on div "Pirkimo dokumentai PPR-754.zip" at bounding box center [200, 370] width 312 height 7
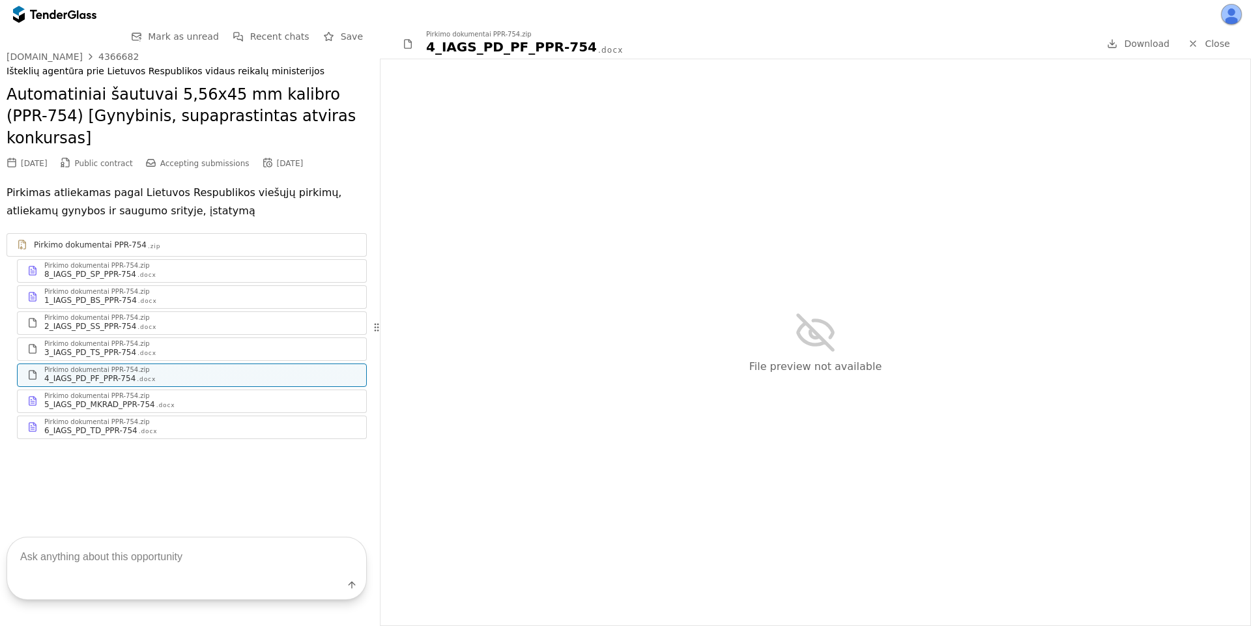
click at [272, 321] on div "2_IAGS_PD_SS_PPR-754 .docx" at bounding box center [200, 326] width 312 height 10
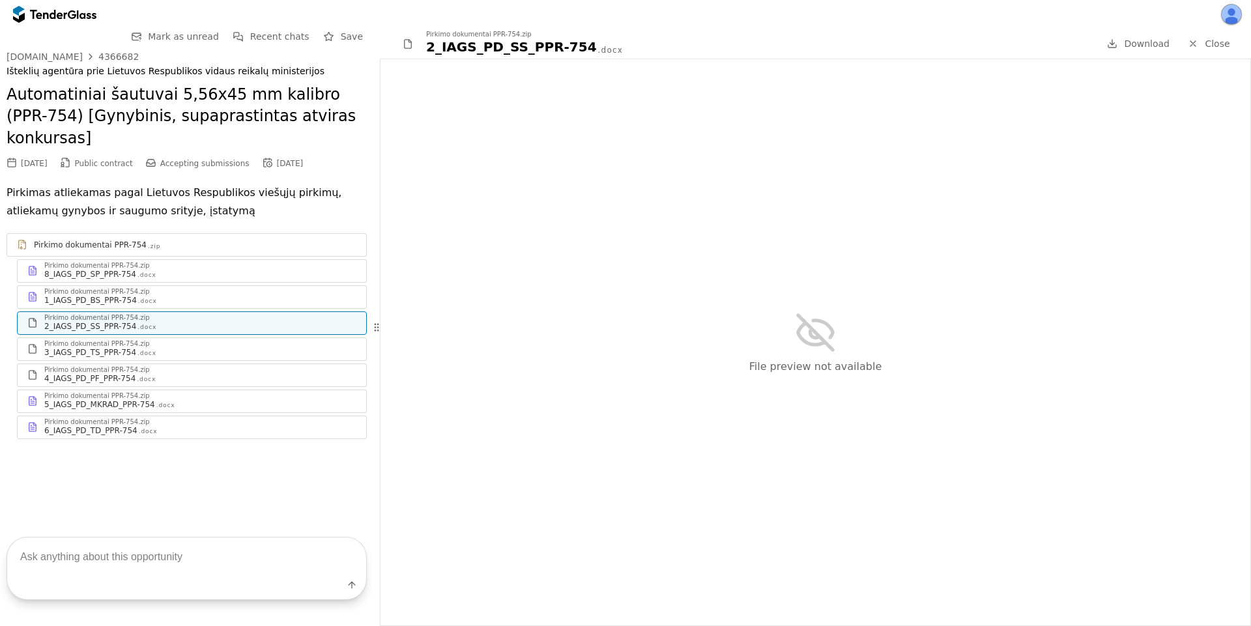
click at [1128, 38] on span "Download" at bounding box center [1147, 43] width 46 height 10
click at [149, 373] on div "4_IAGS_PD_PF_PPR-754 .docx" at bounding box center [200, 378] width 312 height 10
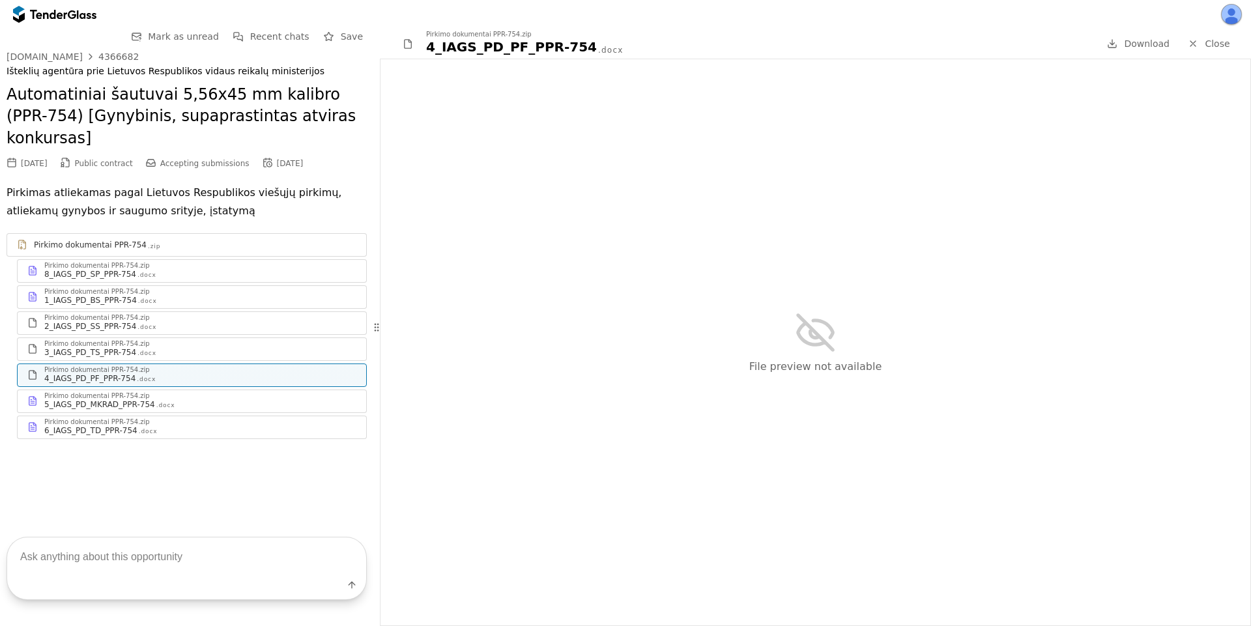
click at [158, 347] on div "3_IAGS_PD_TS_PPR-754 .docx" at bounding box center [200, 352] width 312 height 10
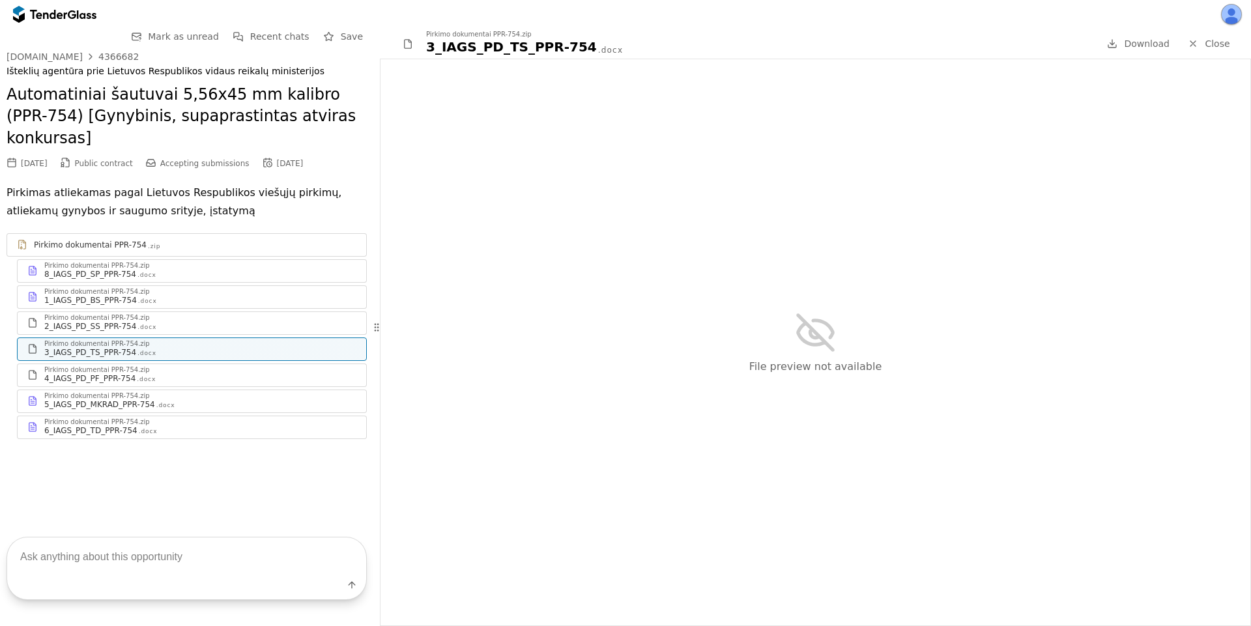
click at [171, 321] on div "2_IAGS_PD_SS_PPR-754 .docx" at bounding box center [200, 326] width 312 height 10
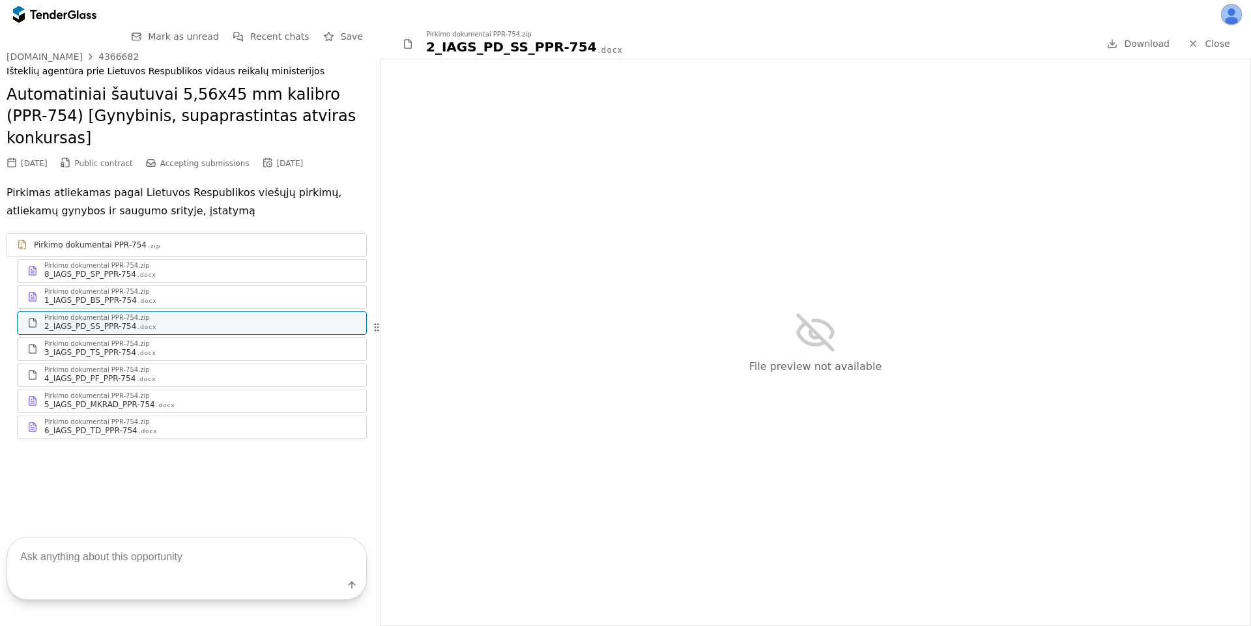
click at [1151, 44] on span "Download" at bounding box center [1147, 43] width 46 height 10
click at [192, 347] on div "3_IAGS_PD_TS_PPR-754 .docx" at bounding box center [200, 352] width 312 height 10
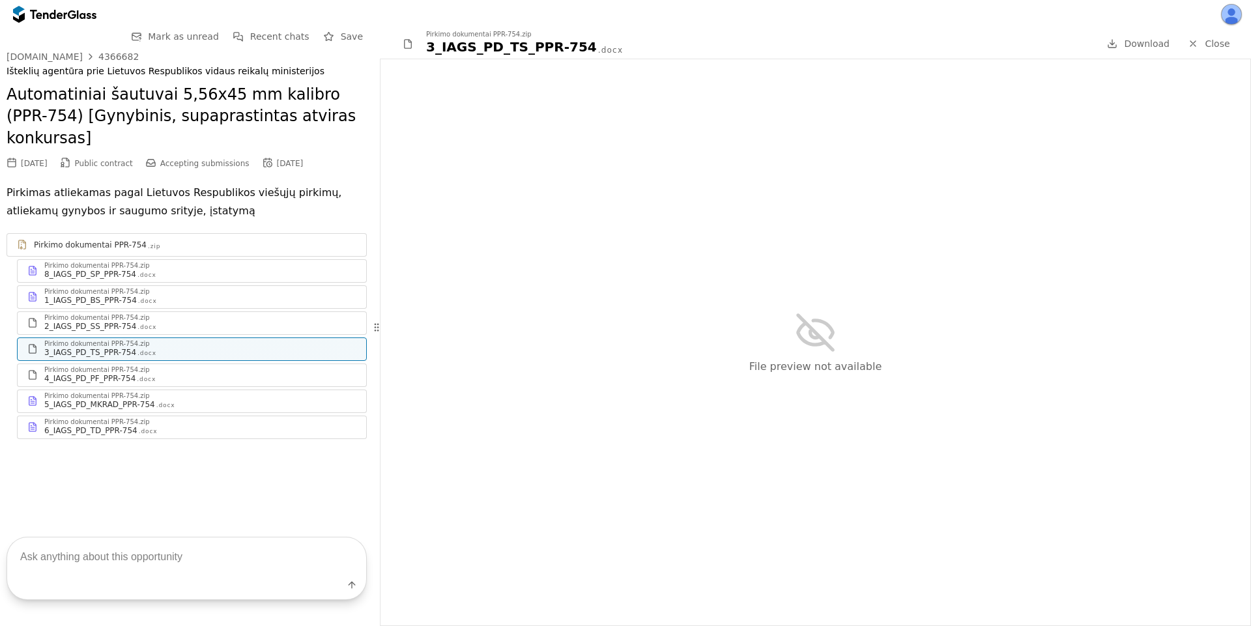
click at [1147, 44] on span "Download" at bounding box center [1147, 43] width 46 height 10
click at [218, 419] on div "Pirkimo dokumentai PPR-754.zip" at bounding box center [200, 422] width 312 height 7
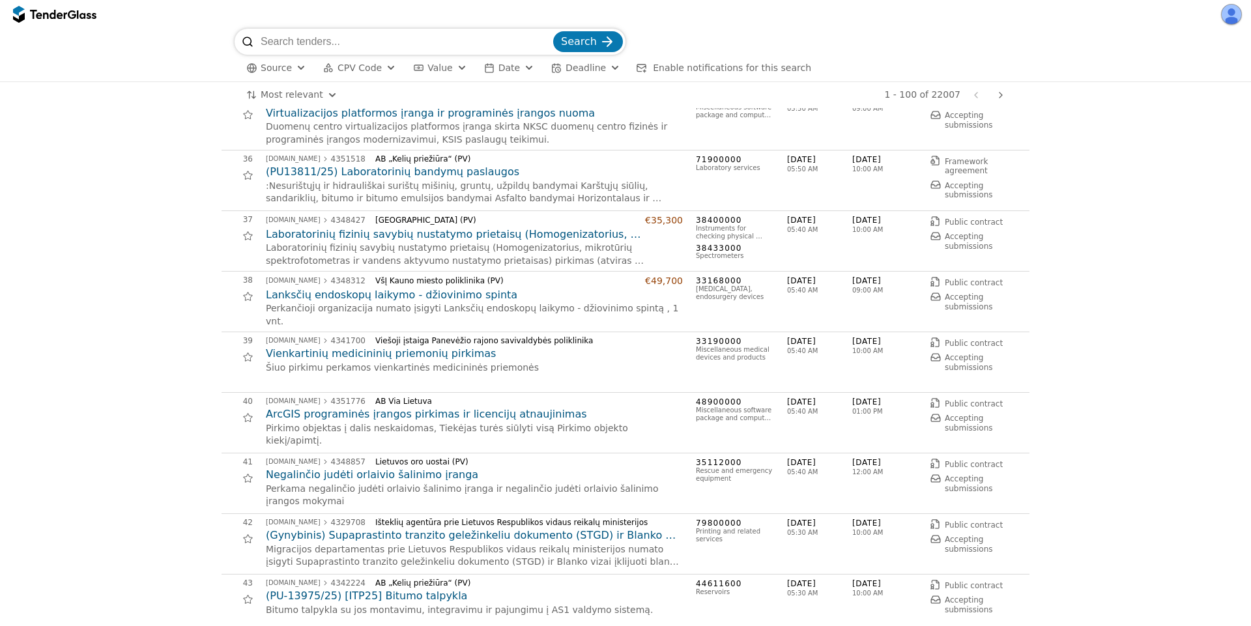
scroll to position [2345, 0]
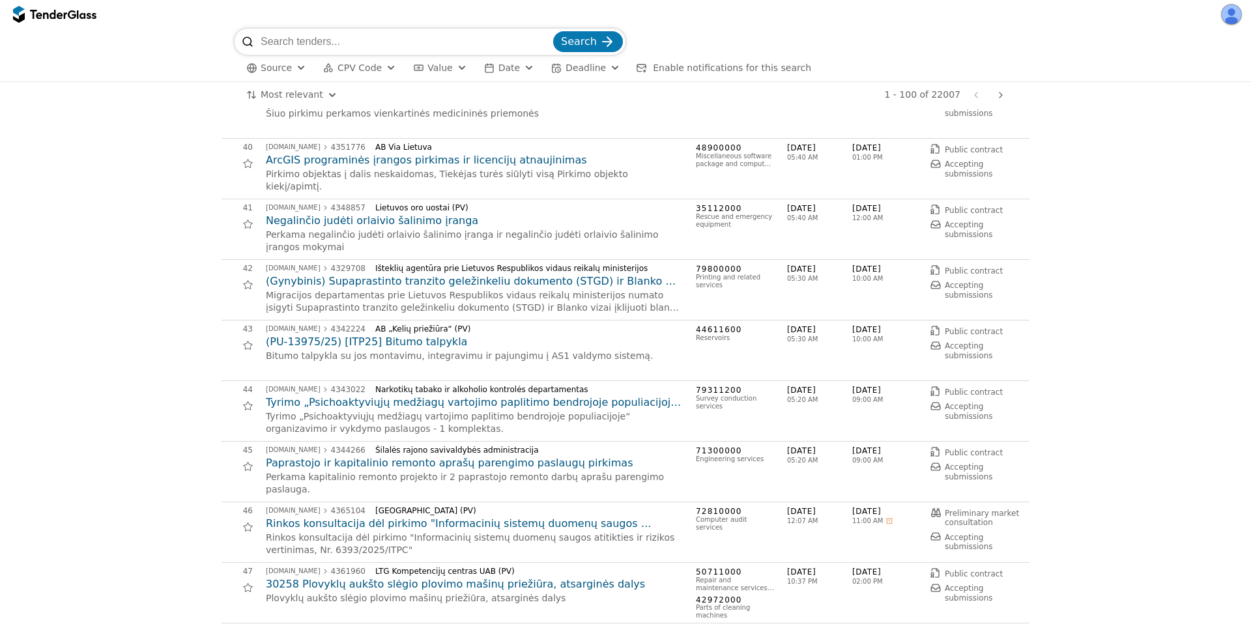
click at [378, 344] on h2 "(PU-13975/25) [ITP25] Bitumo talpykla" at bounding box center [474, 342] width 417 height 14
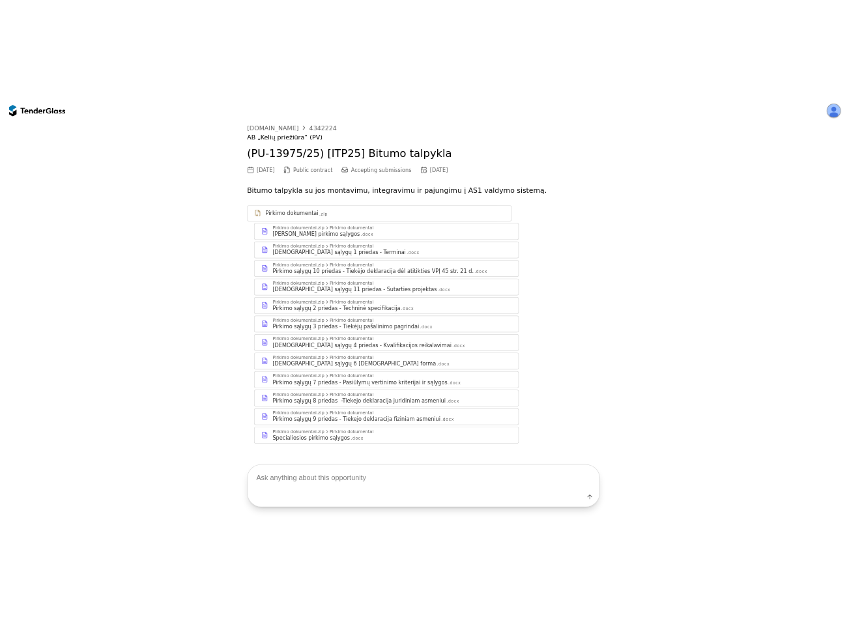
scroll to position [33, 0]
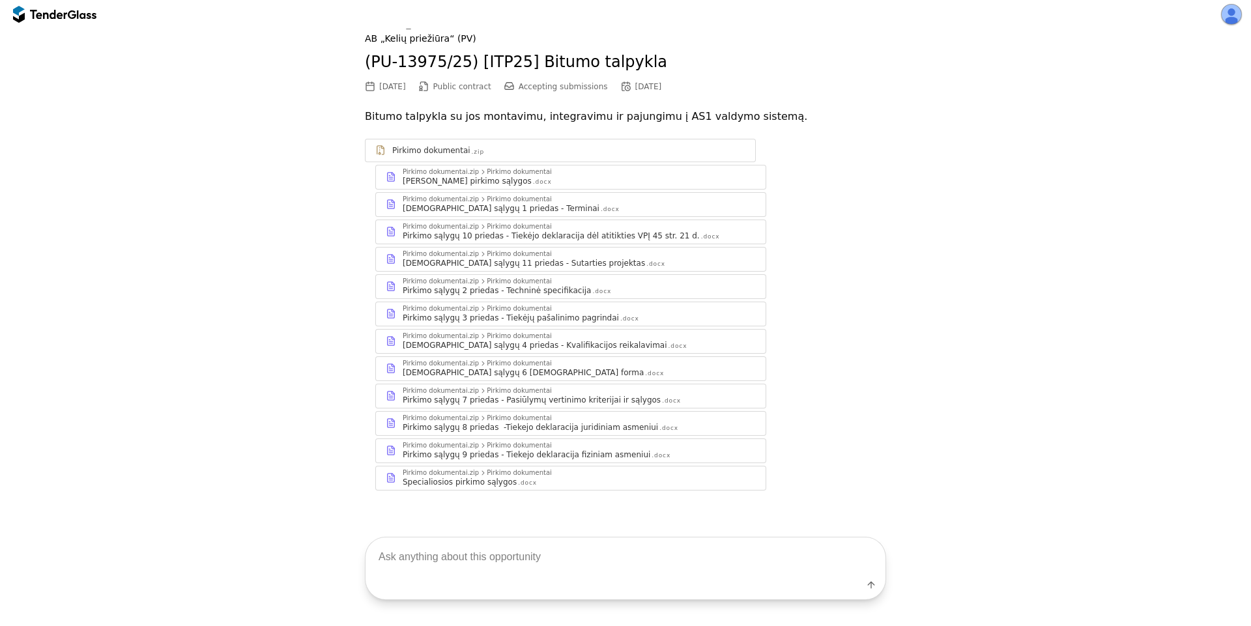
click at [562, 176] on div "Bendrosios pirkimo sąlygos .docx" at bounding box center [579, 181] width 353 height 10
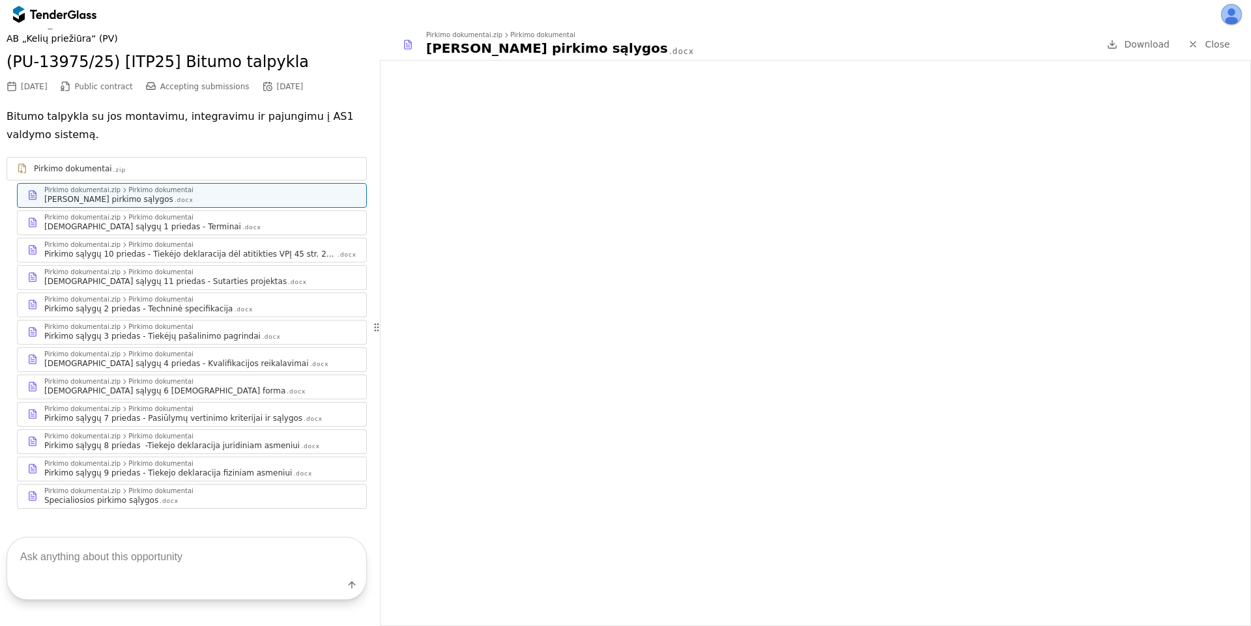
click at [189, 296] on div "Pirkimo dokumentai.zip Pirkimo dokumentai" at bounding box center [200, 300] width 312 height 8
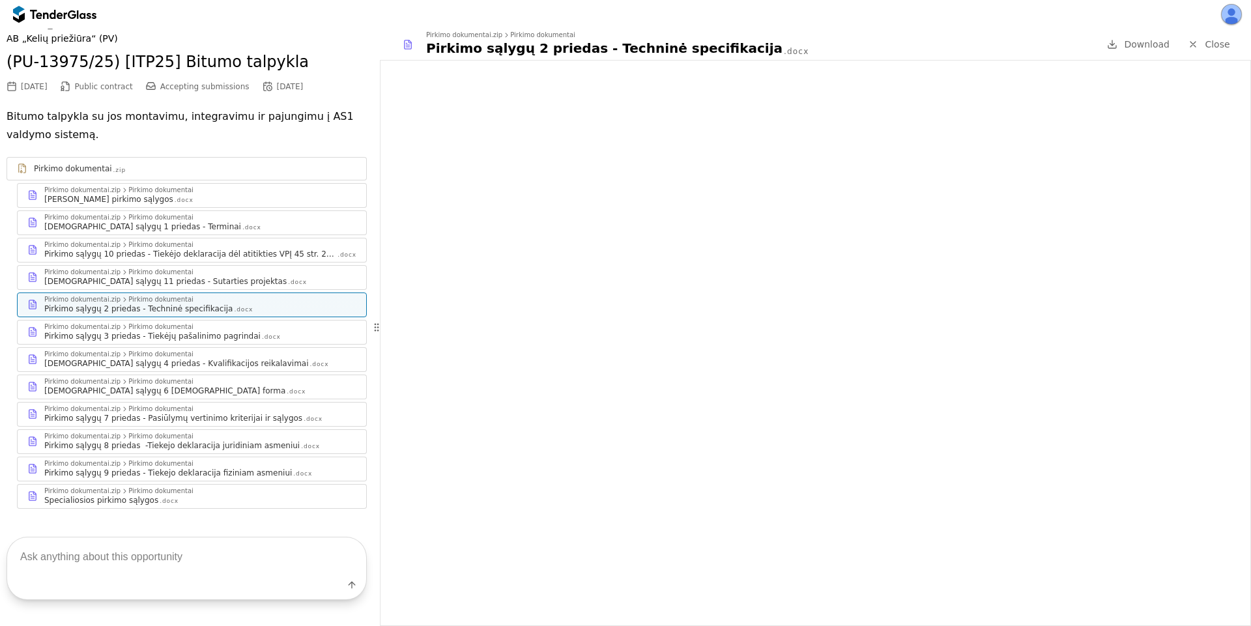
click at [242, 231] on div ".docx" at bounding box center [251, 227] width 19 height 8
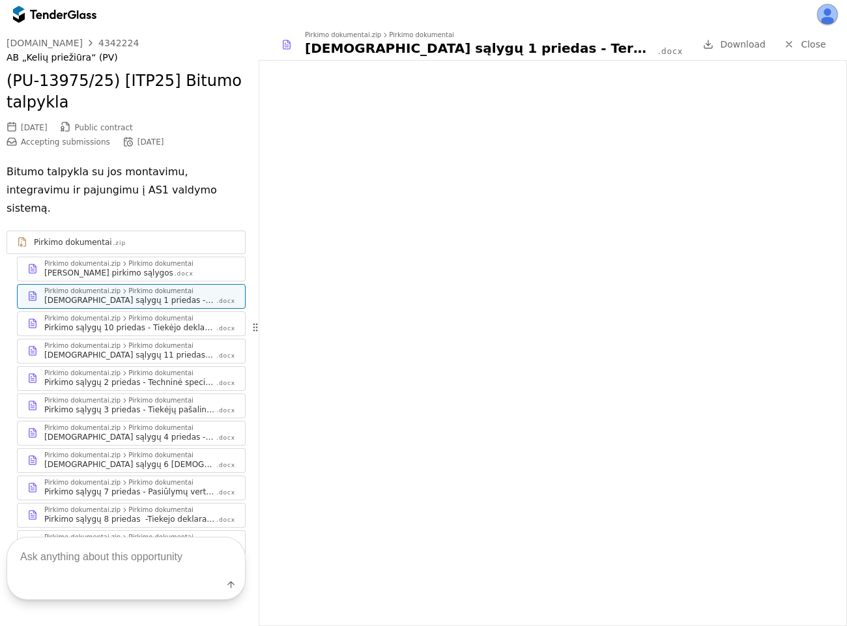
click at [765, 45] on link "Download" at bounding box center [734, 44] width 70 height 16
click at [130, 459] on div "Pirkimo sąlygų 6 priedas - Pasiūlymo forma" at bounding box center [129, 464] width 171 height 10
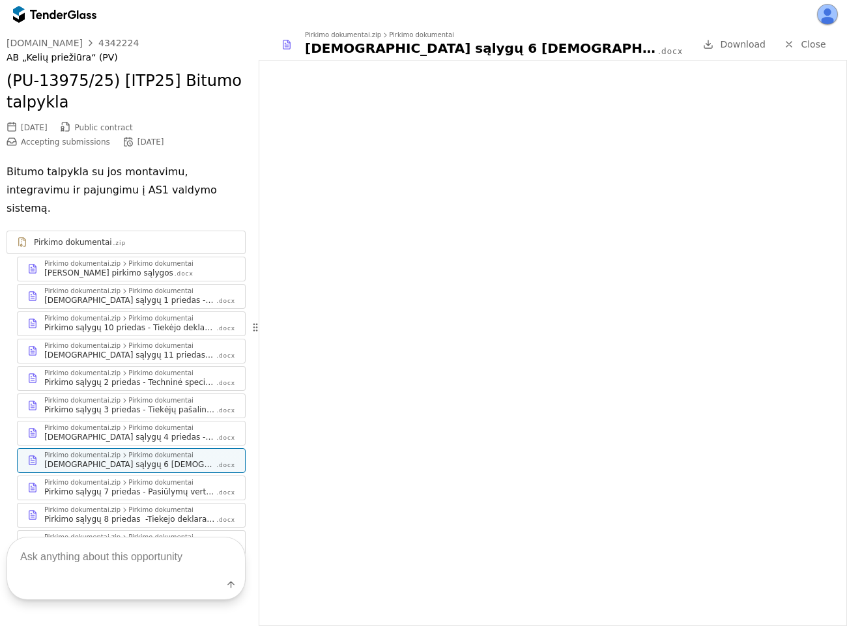
click at [88, 514] on div "Pirkimo sąlygų 8 priedas -Tiekejo deklaracija juridiniam asmeniui" at bounding box center [129, 519] width 171 height 10
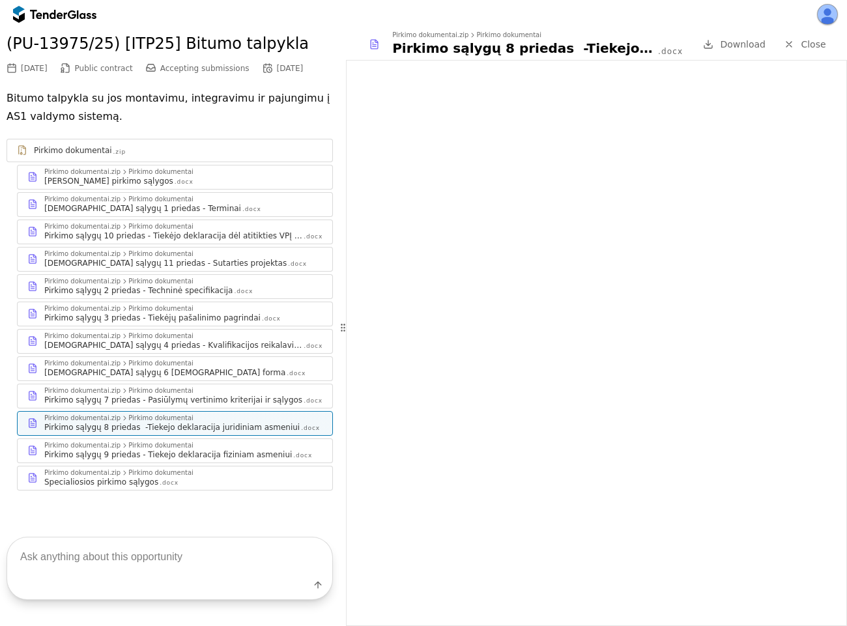
scroll to position [63, 0]
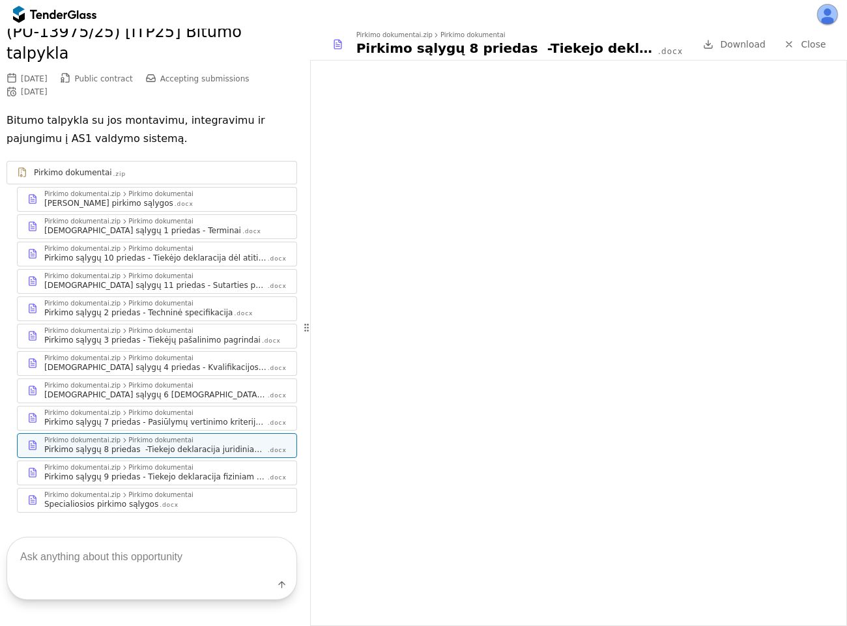
click at [302, 434] on div "Go Back Mark as unread Recent chats Save viesiejipirkimai.lt 4342224 AB „Kelių …" at bounding box center [423, 327] width 847 height 597
click at [203, 472] on div "Pirkimo sąlygų 9 priedas - Tiekejo deklaracija fiziniam asmeniui" at bounding box center [151, 477] width 214 height 10
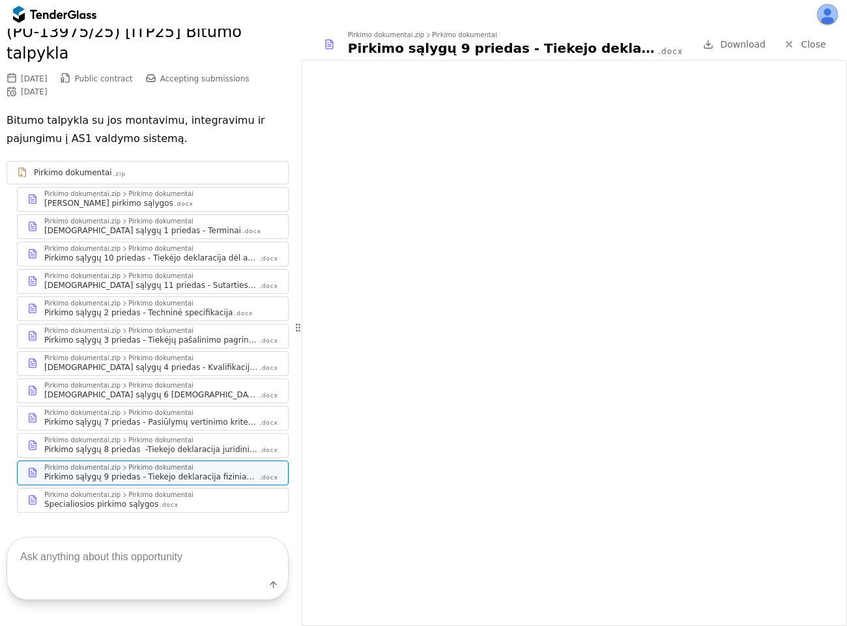
click at [128, 489] on div "Pirkimo dokumentai.zip Pirkimo dokumentai Specialiosios pirkimo sąlygos .docx" at bounding box center [153, 500] width 270 height 23
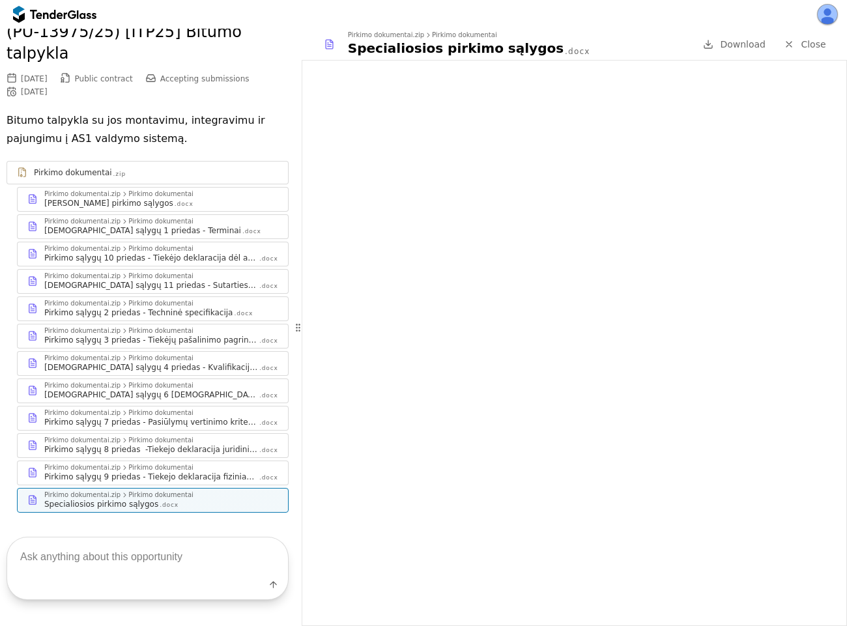
click at [64, 560] on textarea at bounding box center [147, 556] width 281 height 38
type textarea "special conditions"
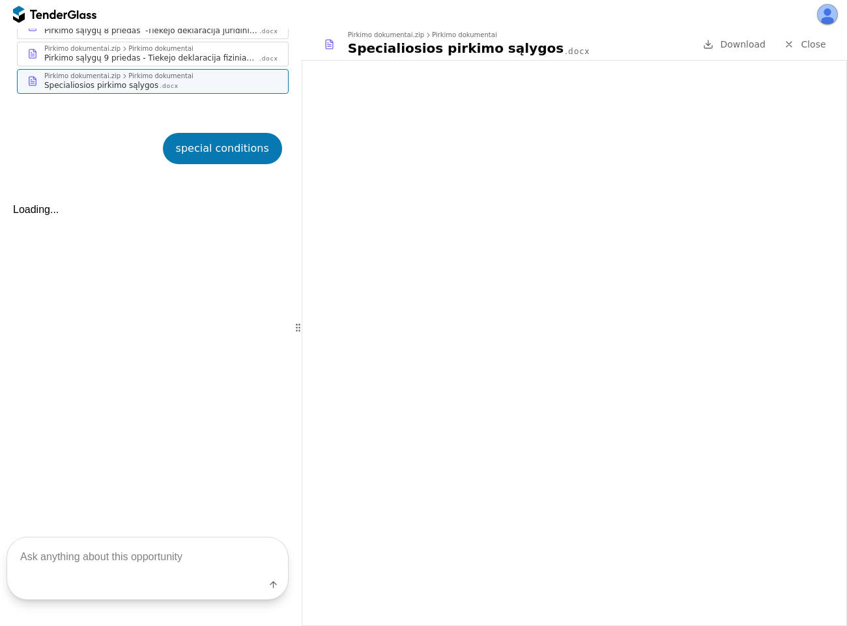
scroll to position [542, 0]
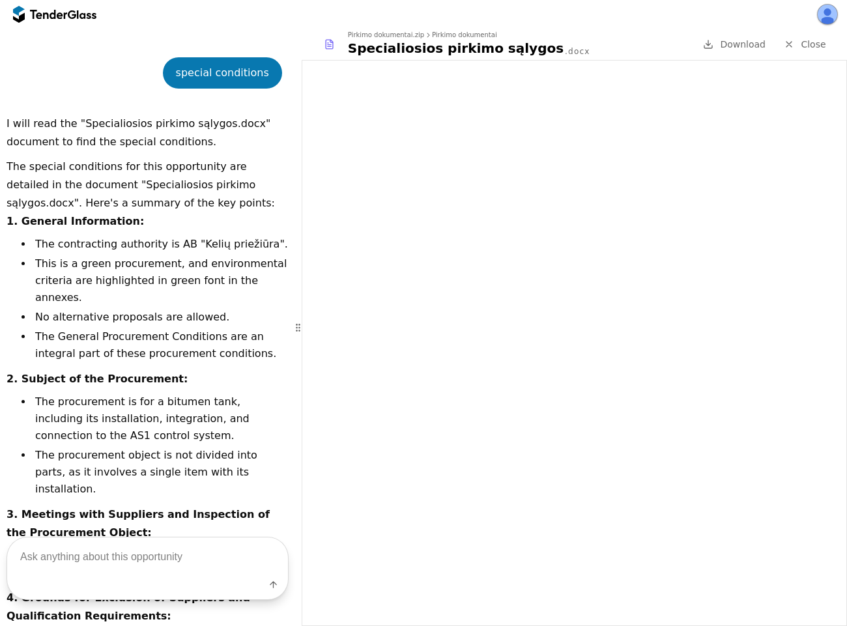
scroll to position [263, 0]
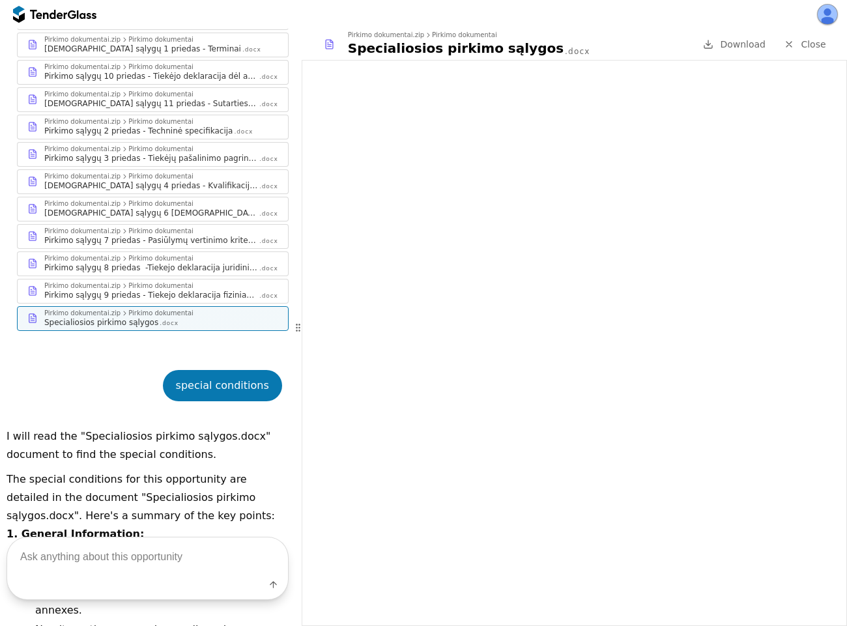
click at [795, 46] on div at bounding box center [789, 44] width 34 height 34
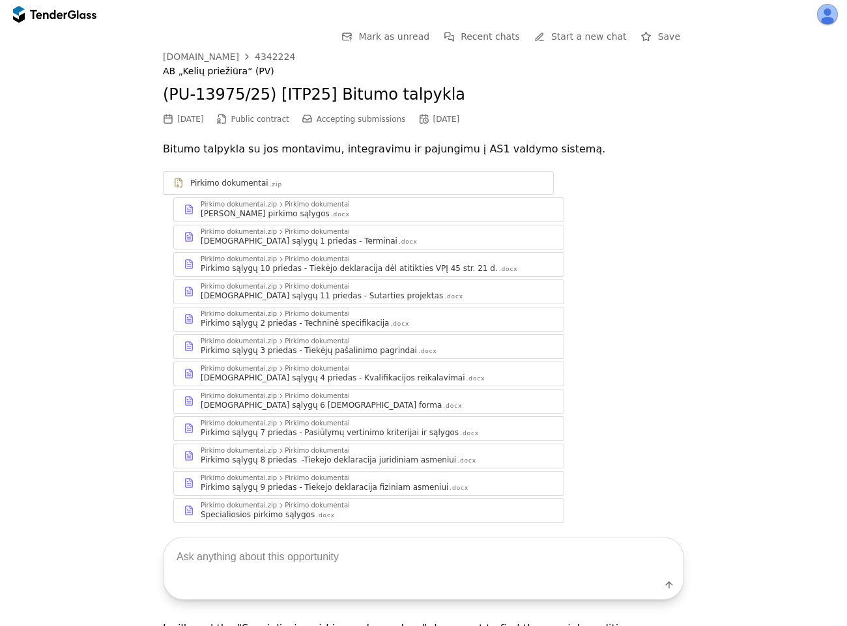
click at [66, 12] on div at bounding box center [48, 14] width 36 height 8
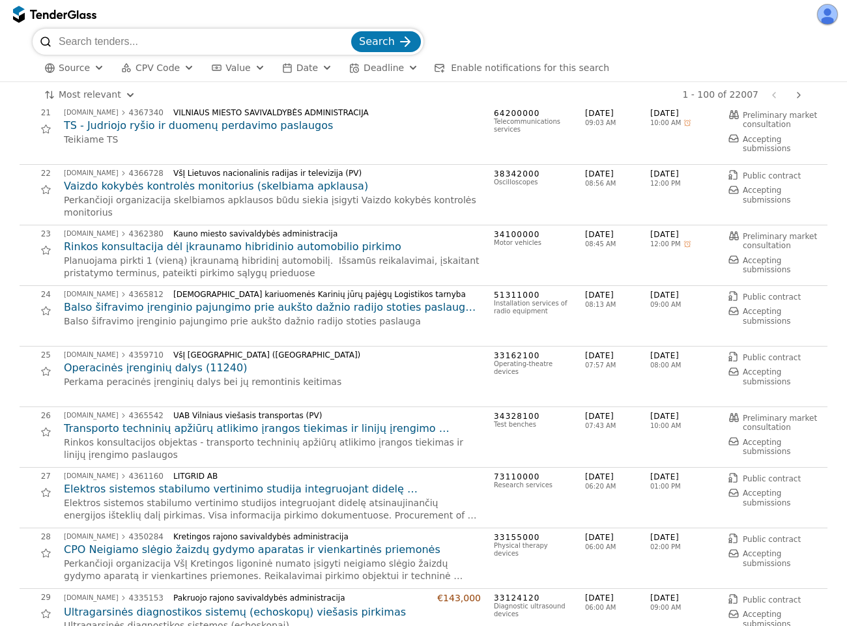
scroll to position [1290, 0]
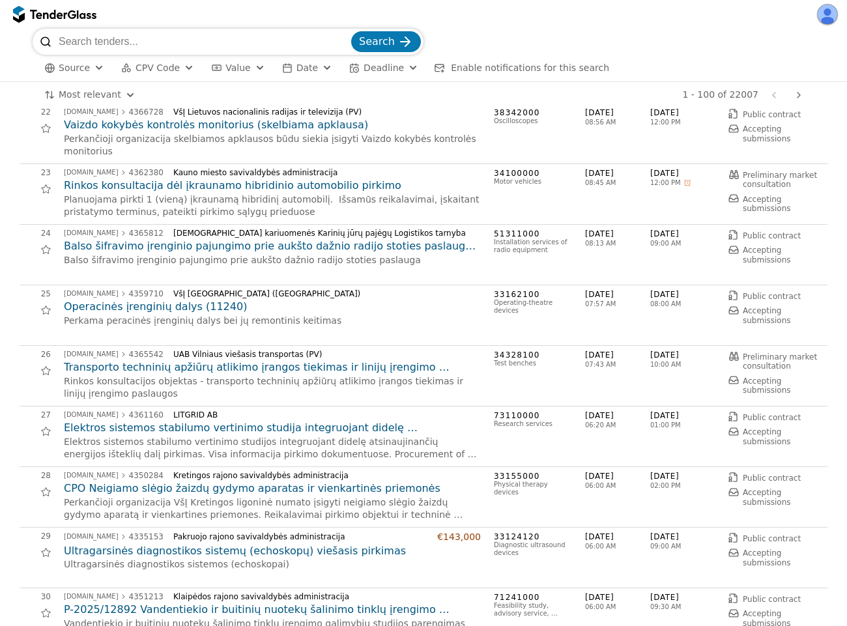
click at [208, 548] on h2 "Ultragarsinės diagnostikos sistemų (echoskopų) viešasis pirkimas" at bounding box center [272, 551] width 417 height 14
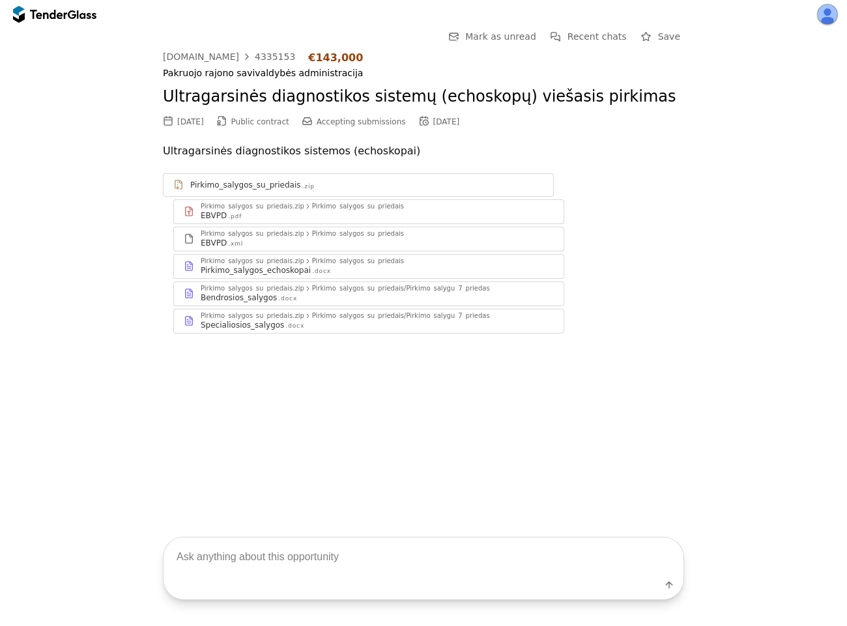
click at [293, 266] on div "Pirkimo_salygos_echoskopai" at bounding box center [256, 270] width 110 height 10
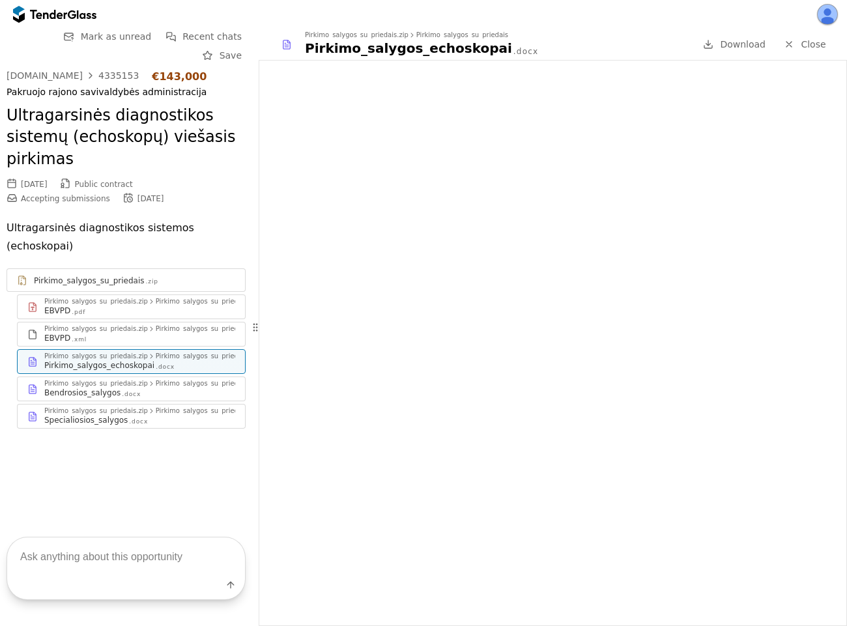
drag, startPoint x: 814, startPoint y: 40, endPoint x: 808, endPoint y: 66, distance: 26.7
click at [814, 41] on span "Close" at bounding box center [813, 44] width 25 height 10
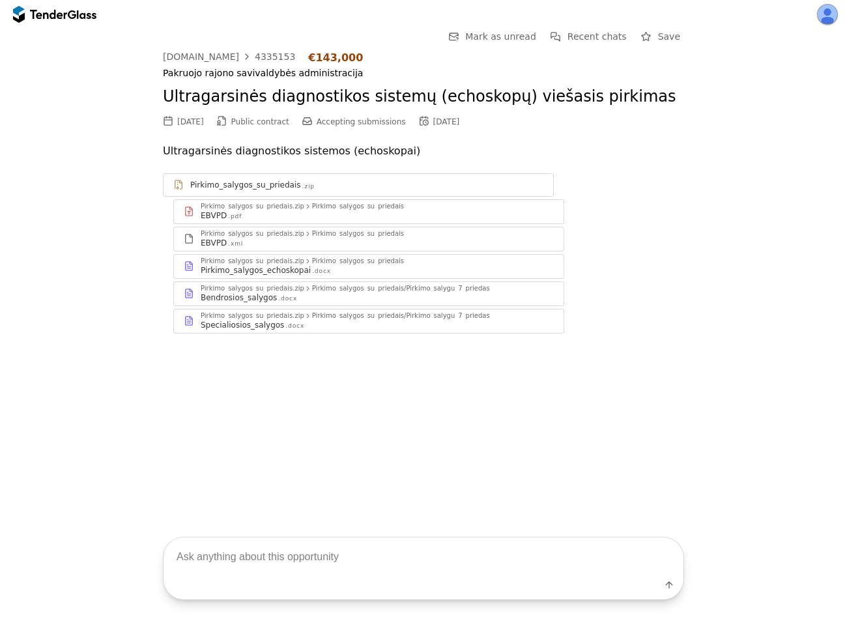
click at [530, 38] on span "Mark as unread" at bounding box center [500, 36] width 71 height 10
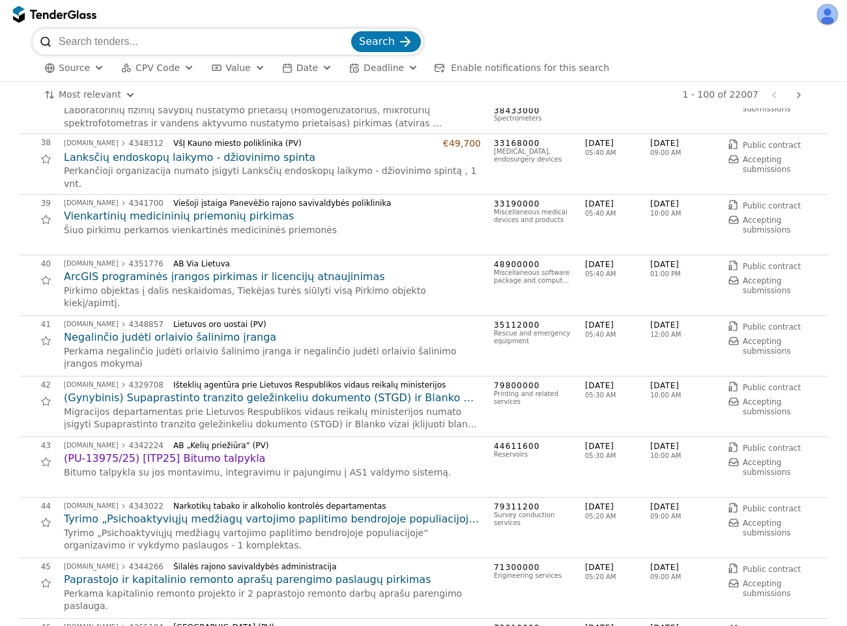
scroll to position [2228, 0]
click at [823, 18] on button "button" at bounding box center [827, 14] width 21 height 21
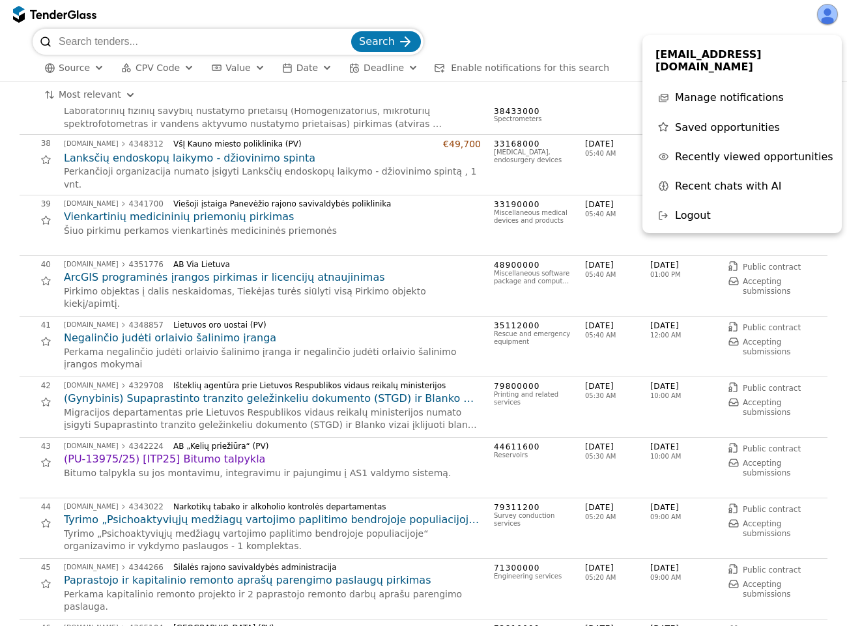
click at [778, 178] on button "Recent chats with AI" at bounding box center [742, 186] width 186 height 23
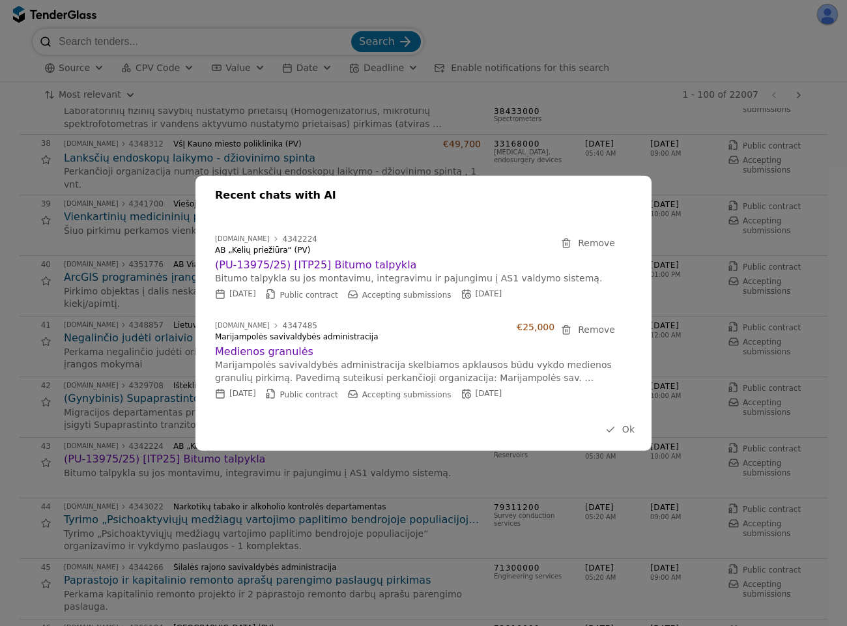
click at [303, 266] on h2 "(PU-13975/25) [ITP25] Bitumo talpykla" at bounding box center [417, 265] width 404 height 14
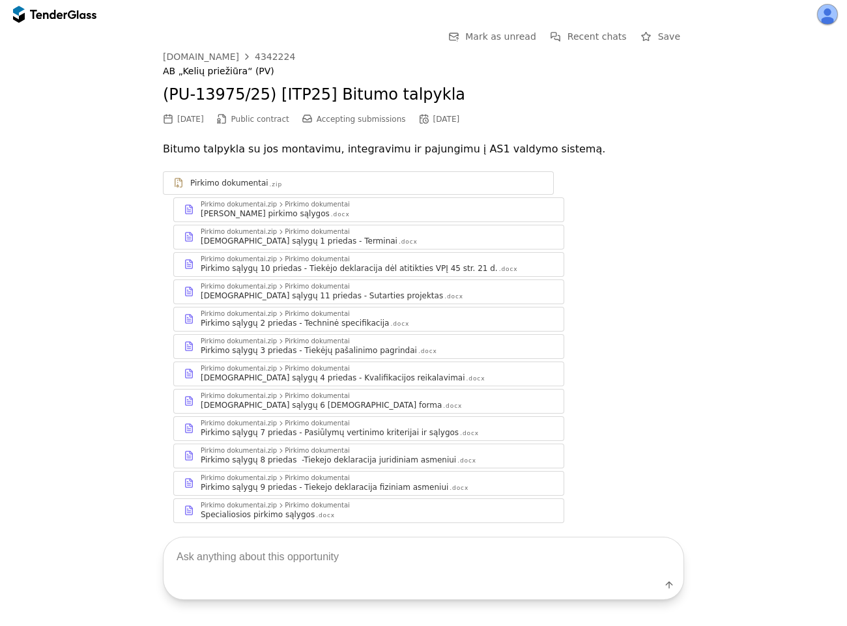
click at [580, 31] on span "Recent chats" at bounding box center [596, 36] width 59 height 10
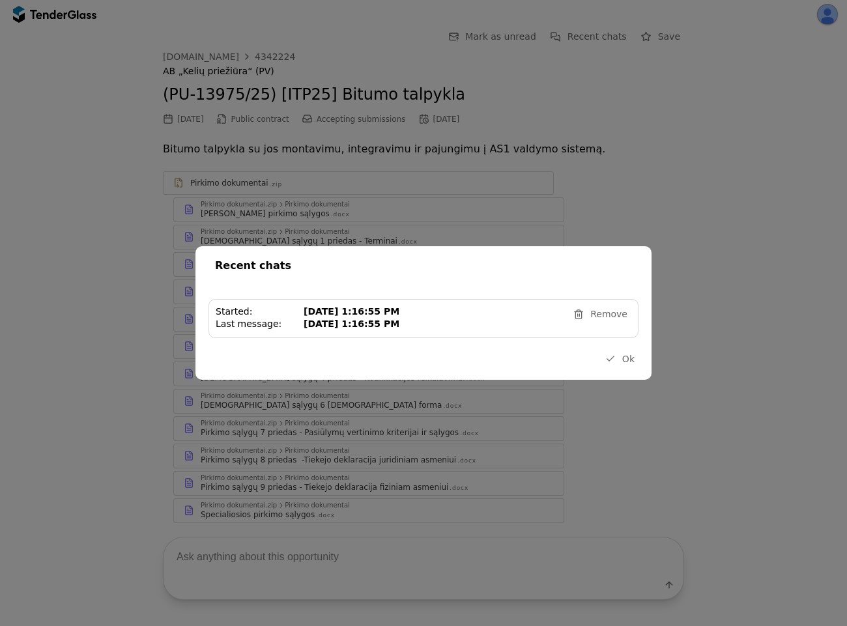
click at [453, 325] on div "9/4/2025, 1:16:55 PM" at bounding box center [433, 324] width 259 height 11
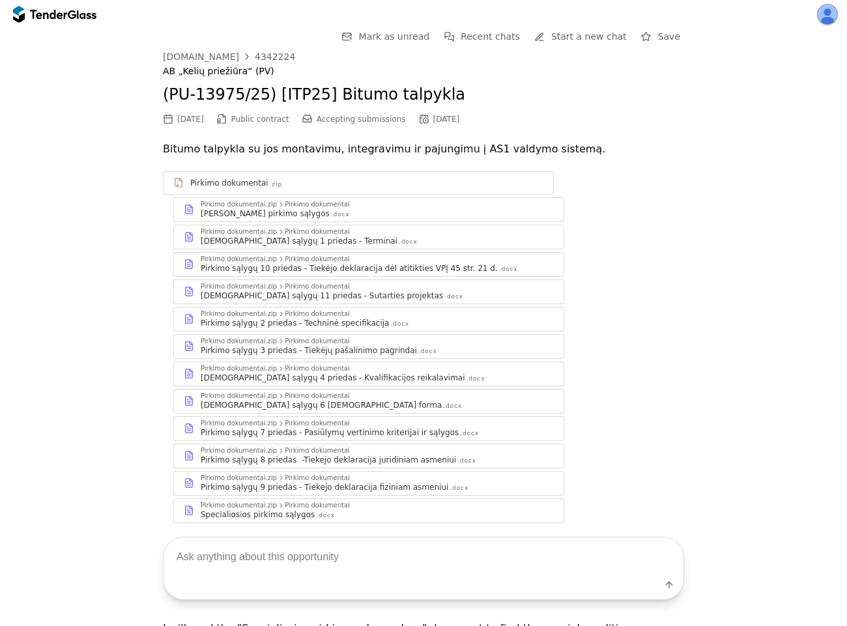
click at [44, 14] on div at bounding box center [48, 14] width 36 height 8
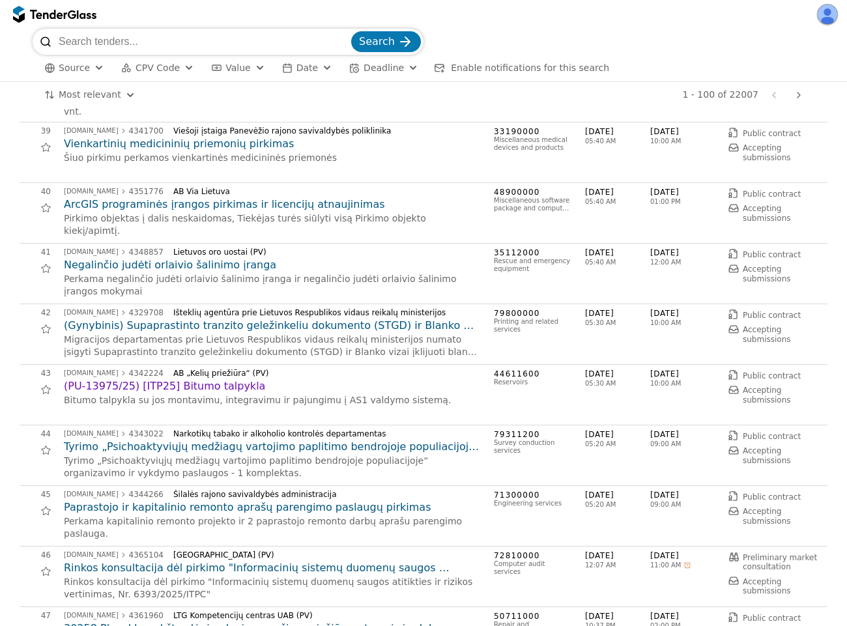
scroll to position [2580, 0]
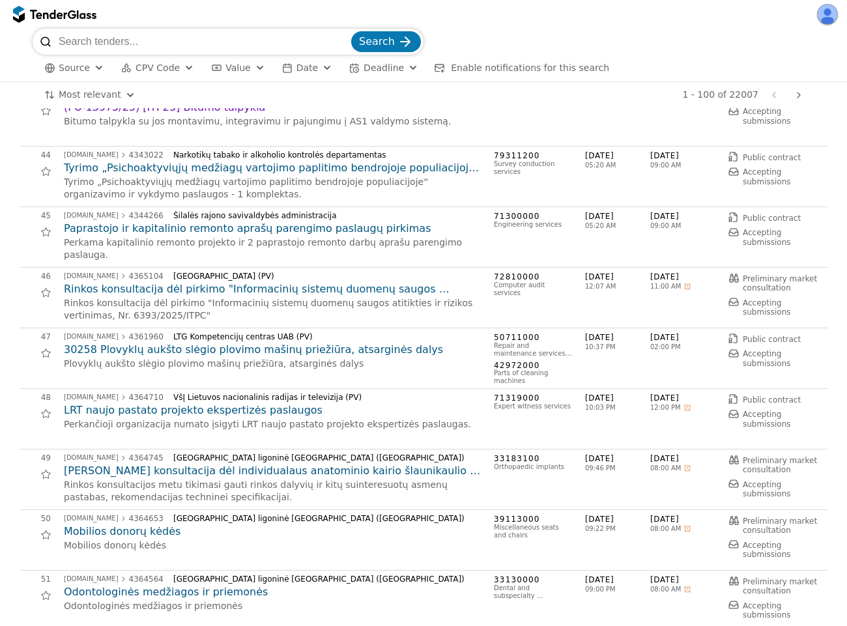
drag, startPoint x: 831, startPoint y: 13, endPoint x: 829, endPoint y: 33, distance: 20.4
click at [829, 16] on button "button" at bounding box center [827, 14] width 21 height 21
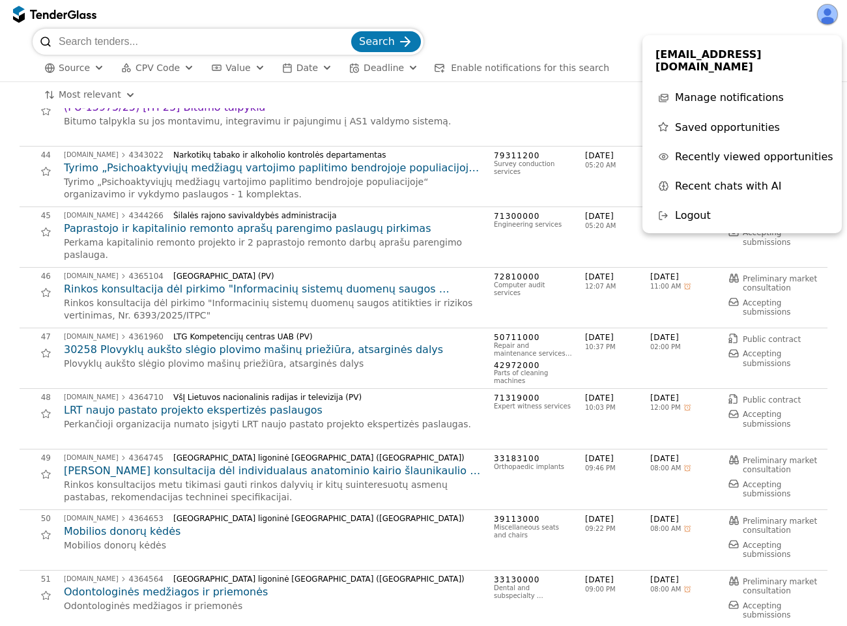
click at [712, 121] on span "Saved opportunities" at bounding box center [727, 127] width 105 height 12
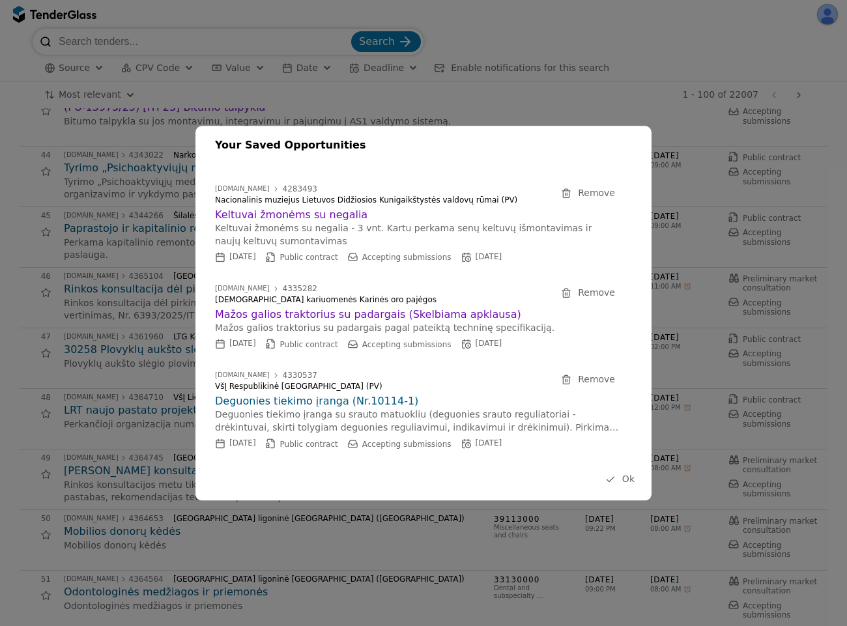
click at [603, 379] on span "Remove" at bounding box center [596, 379] width 37 height 10
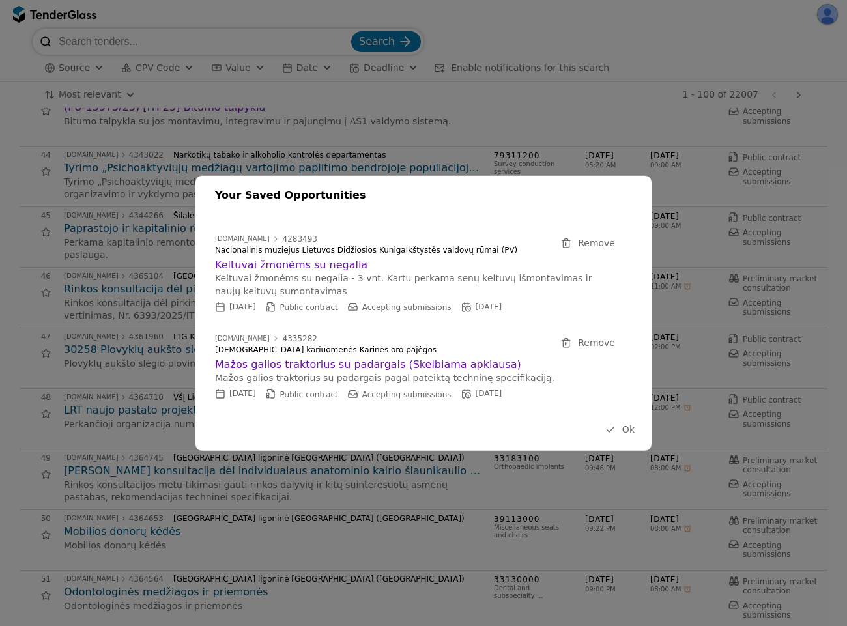
drag, startPoint x: 588, startPoint y: 344, endPoint x: 595, endPoint y: 348, distance: 8.7
click at [587, 347] on span "Remove" at bounding box center [596, 342] width 37 height 10
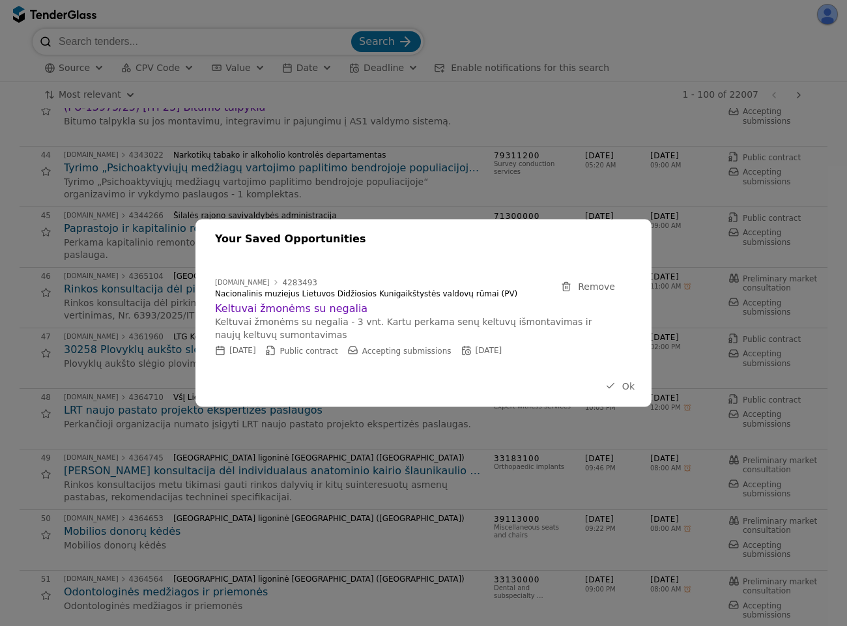
click at [611, 286] on span "Remove" at bounding box center [596, 286] width 37 height 10
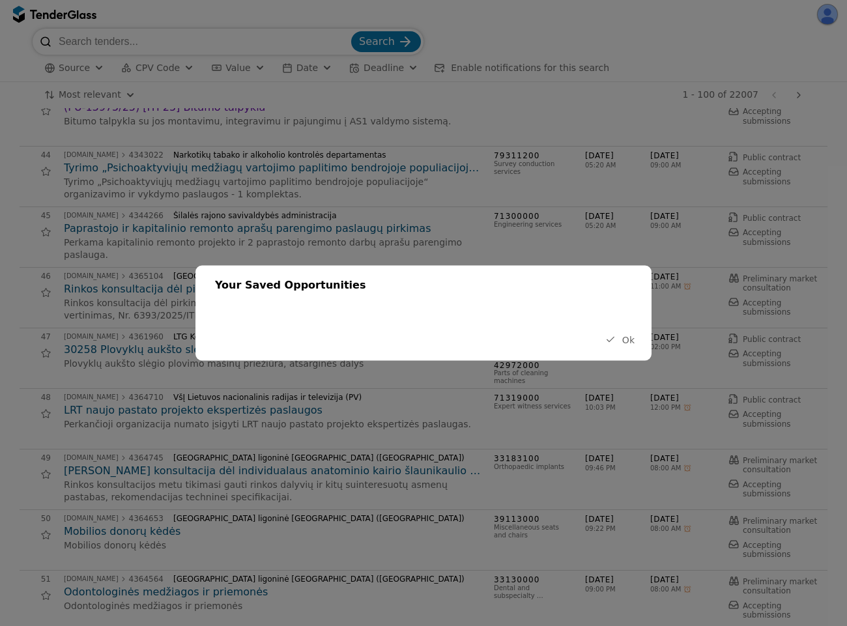
click at [619, 339] on button "Ok" at bounding box center [619, 340] width 37 height 16
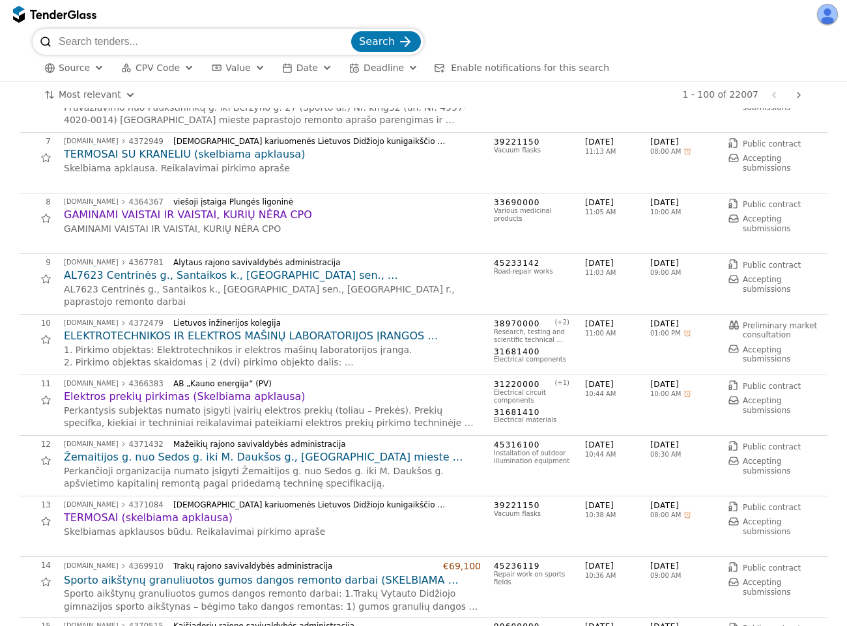
scroll to position [0, 0]
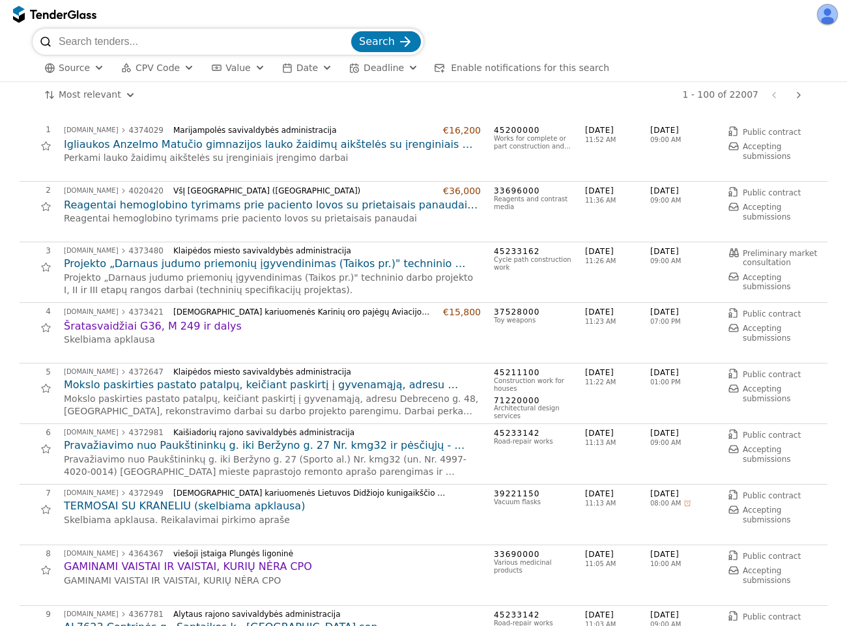
click at [315, 207] on h2 "Reagentai hemoglobino tyrimams prie paciento lovos su prietaisais panaudai (101…" at bounding box center [272, 205] width 417 height 14
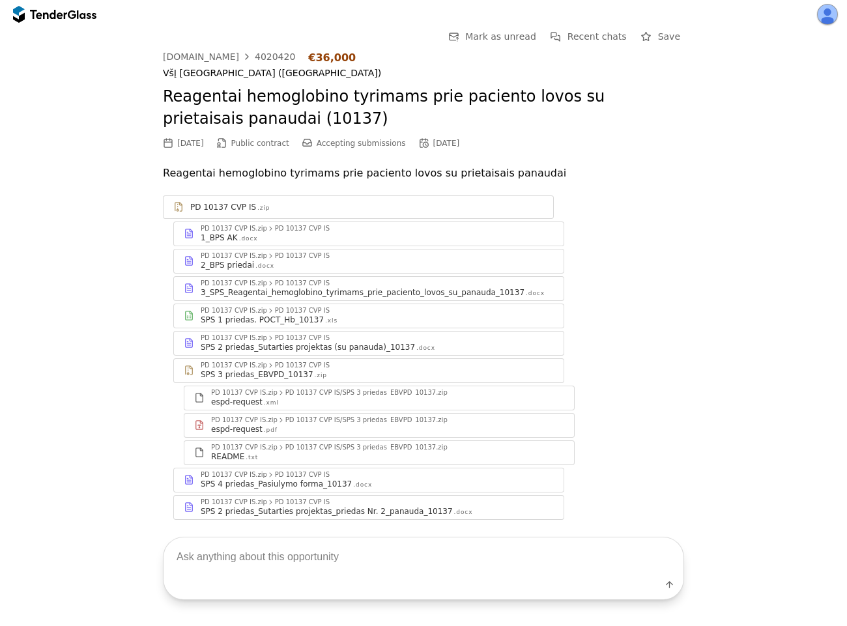
click at [375, 315] on div "SPS 1 priedas. POCT_Hb_10137 .xls" at bounding box center [377, 320] width 353 height 10
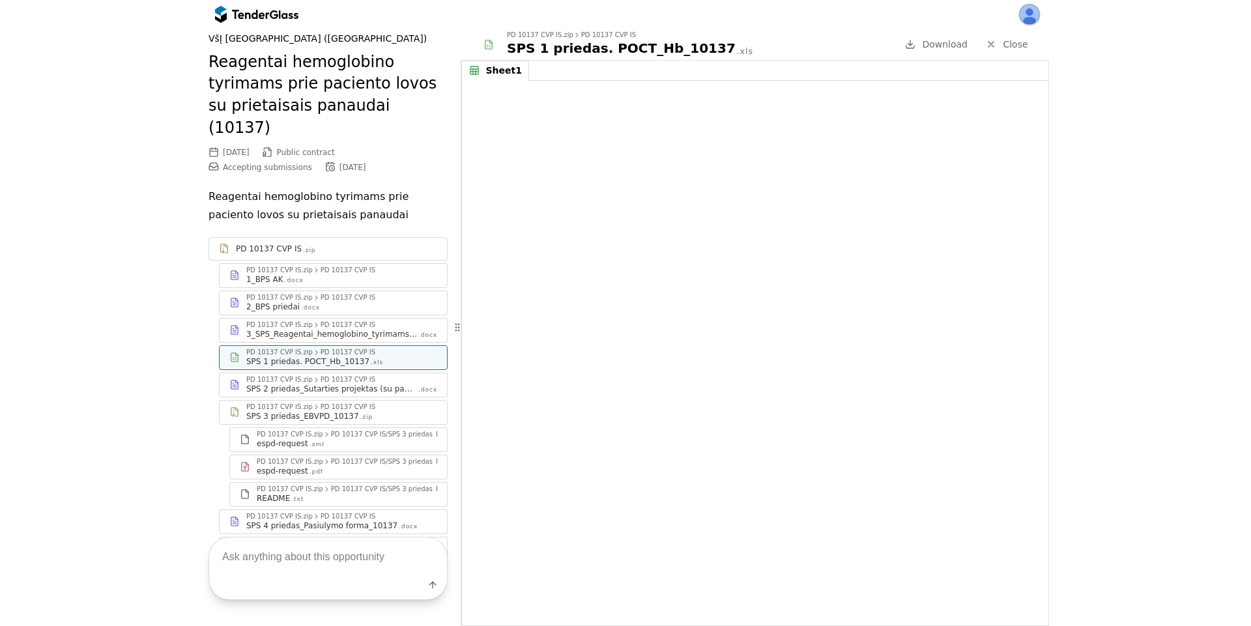
scroll to position [84, 0]
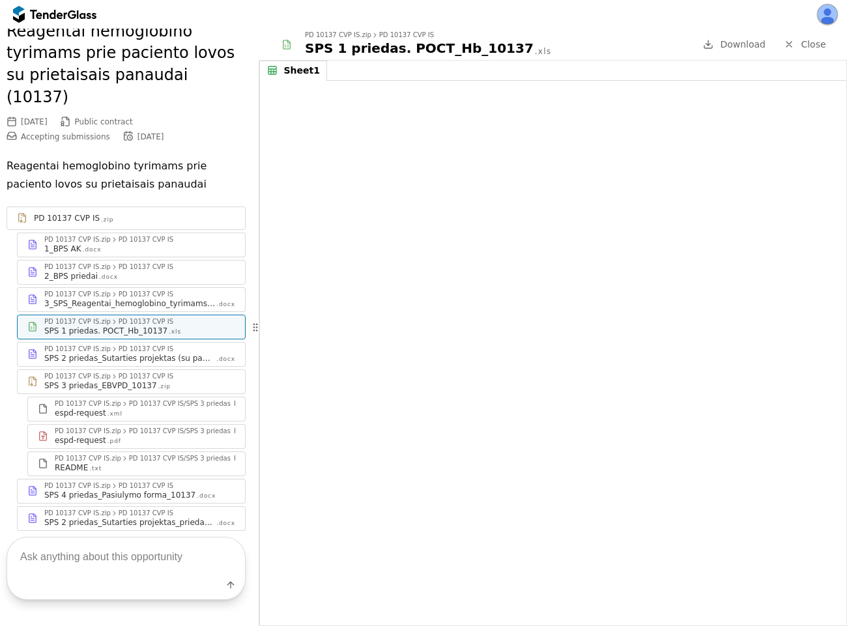
click at [126, 490] on div "SPS 4 priedas_Pasiulymo forma_10137" at bounding box center [119, 495] width 151 height 10
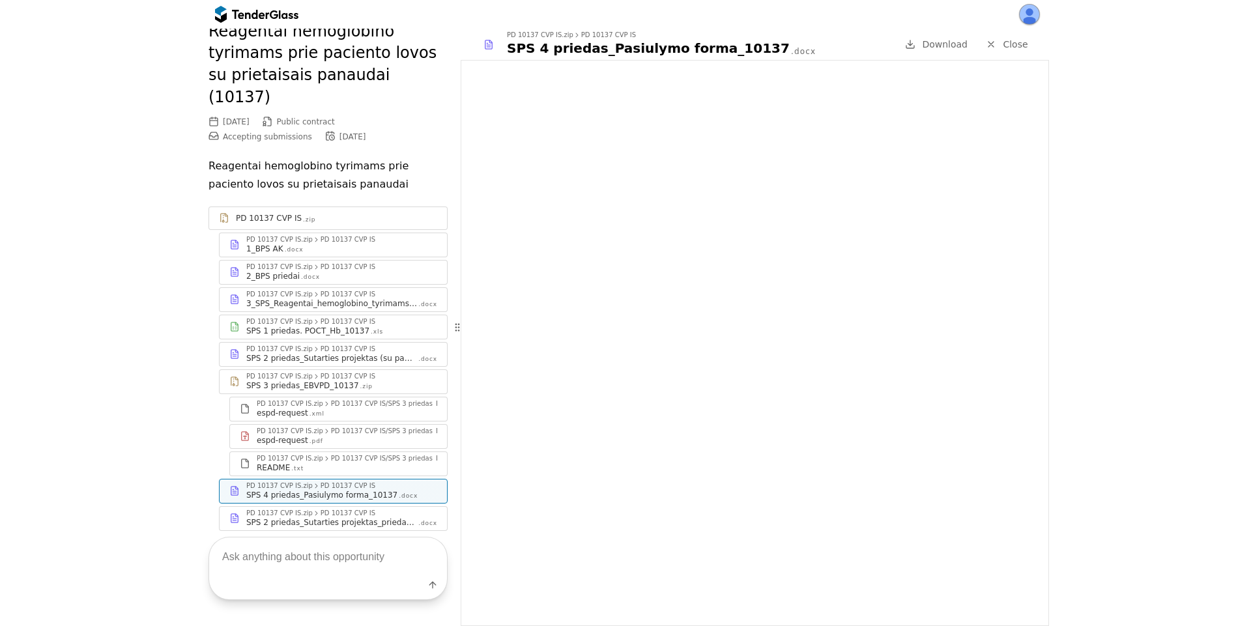
scroll to position [48, 0]
